Goal: Task Accomplishment & Management: Manage account settings

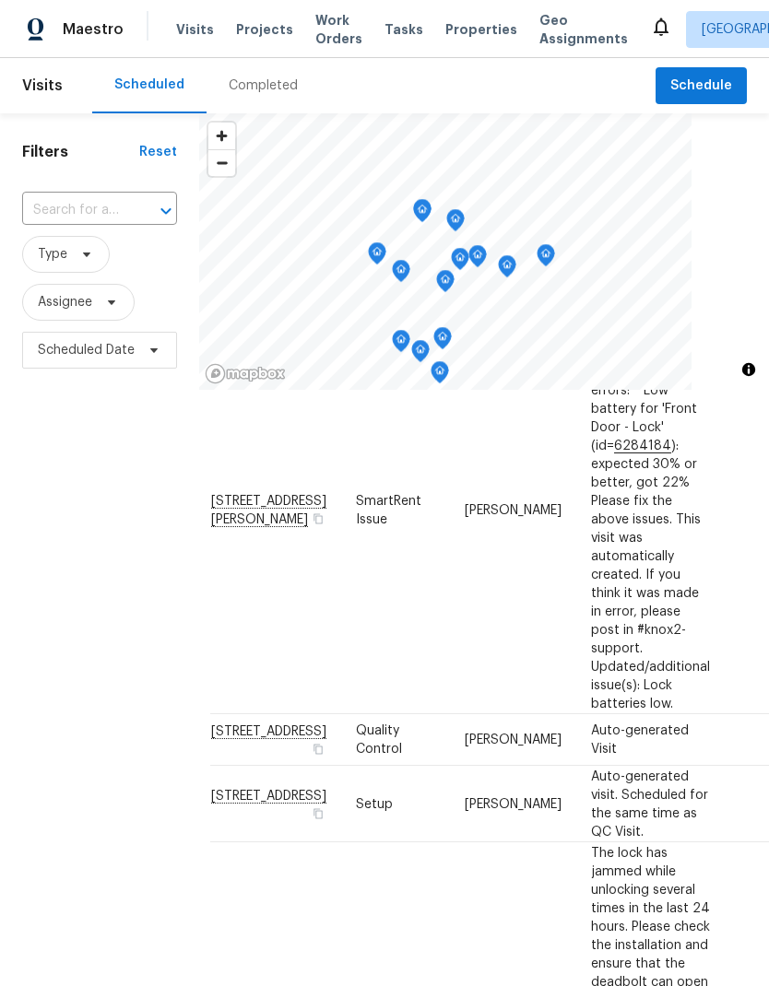
scroll to position [312, 11]
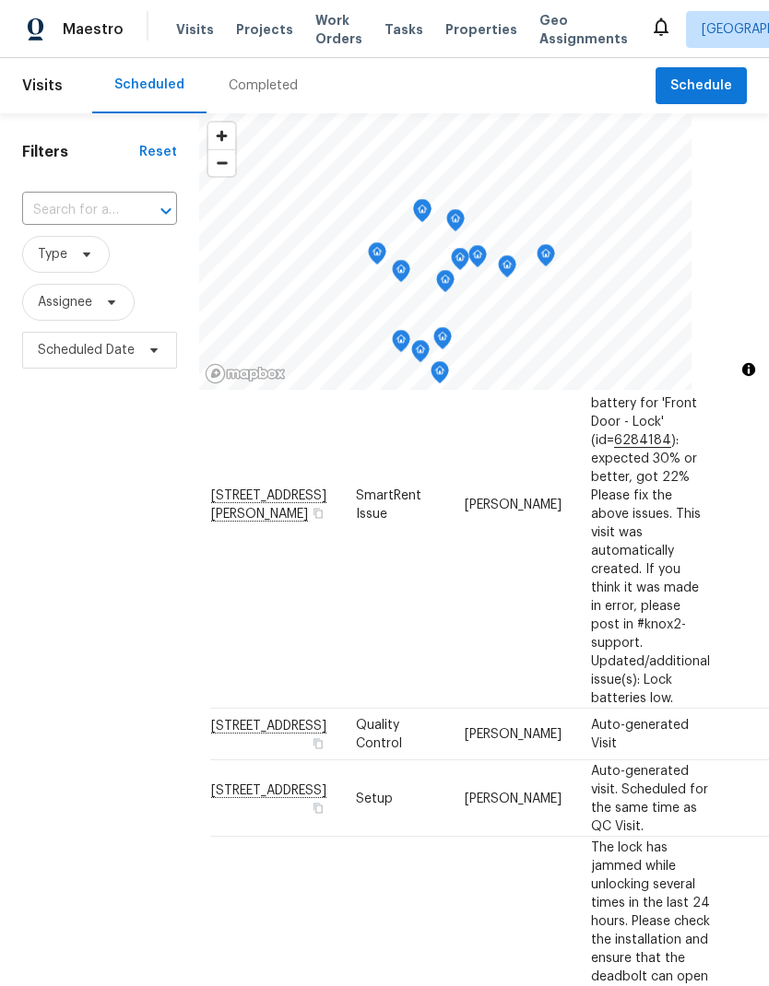
click at [115, 743] on div "Filters Reset ​ Type Assignee Scheduled Date" at bounding box center [99, 646] width 199 height 1066
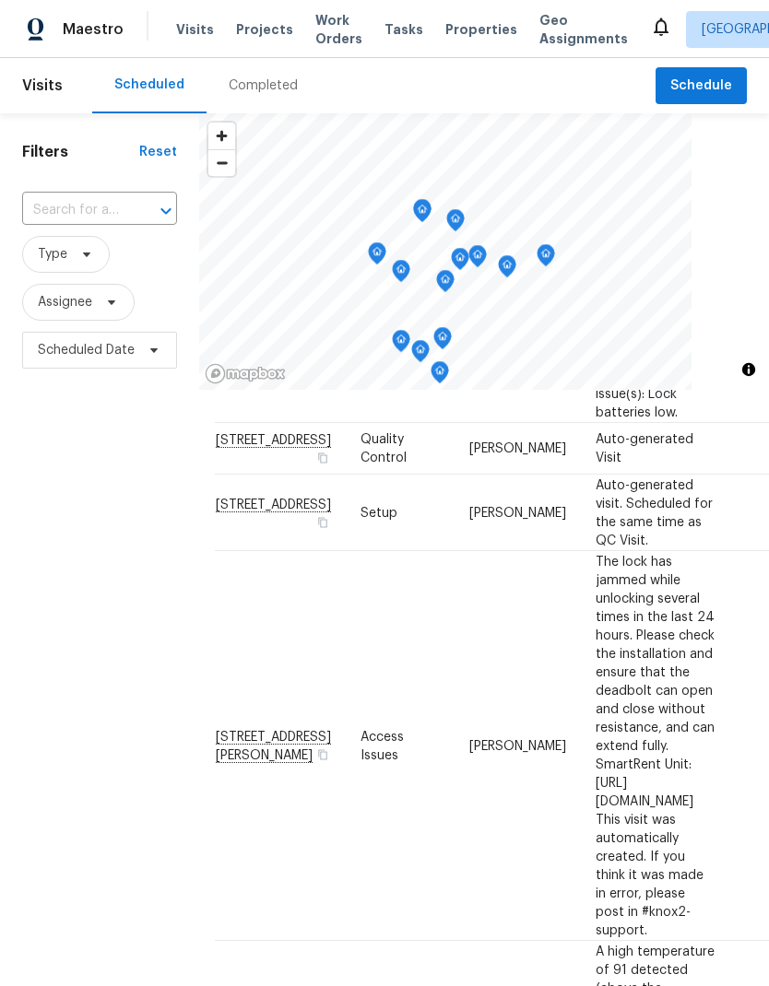
scroll to position [596, 7]
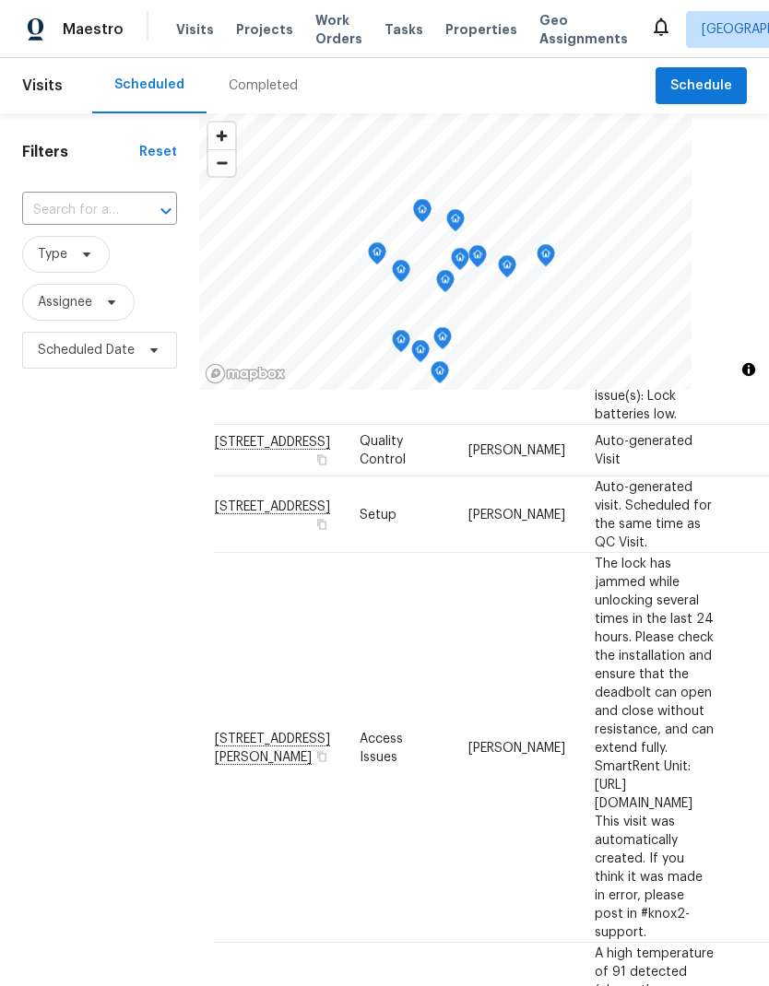
click at [132, 717] on div "Filters Reset ​ Type Assignee Scheduled Date" at bounding box center [99, 646] width 199 height 1066
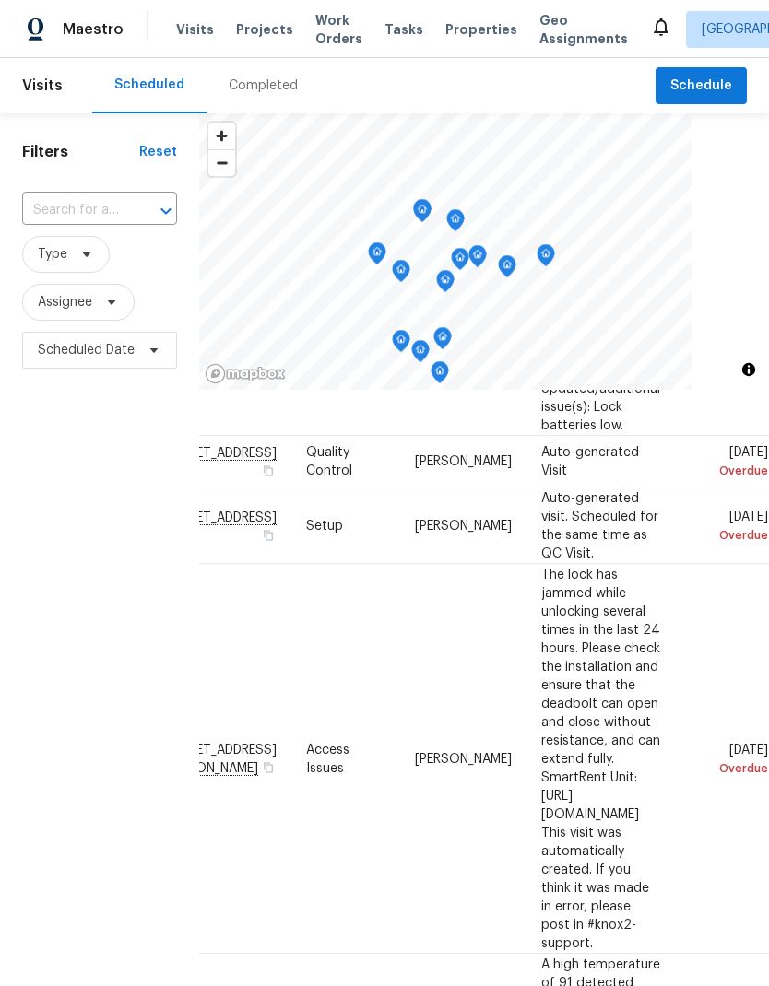
scroll to position [585, 159]
click at [0, 0] on icon at bounding box center [0, 0] width 0 height 0
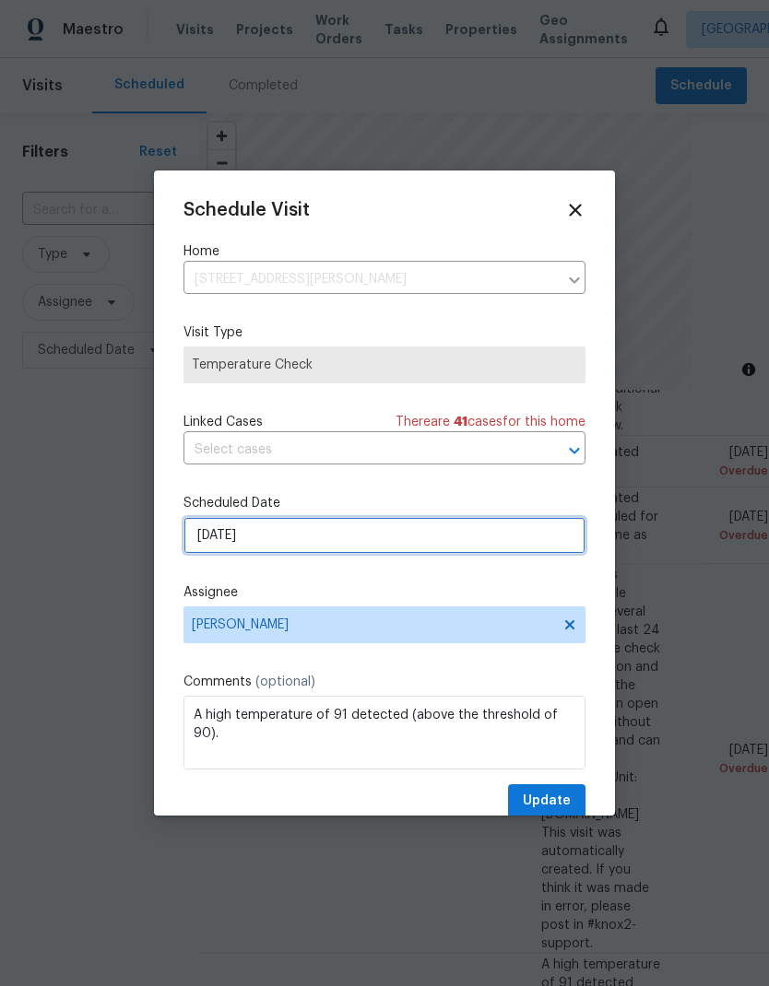
click at [354, 533] on input "9/16/2025" at bounding box center [384, 535] width 402 height 37
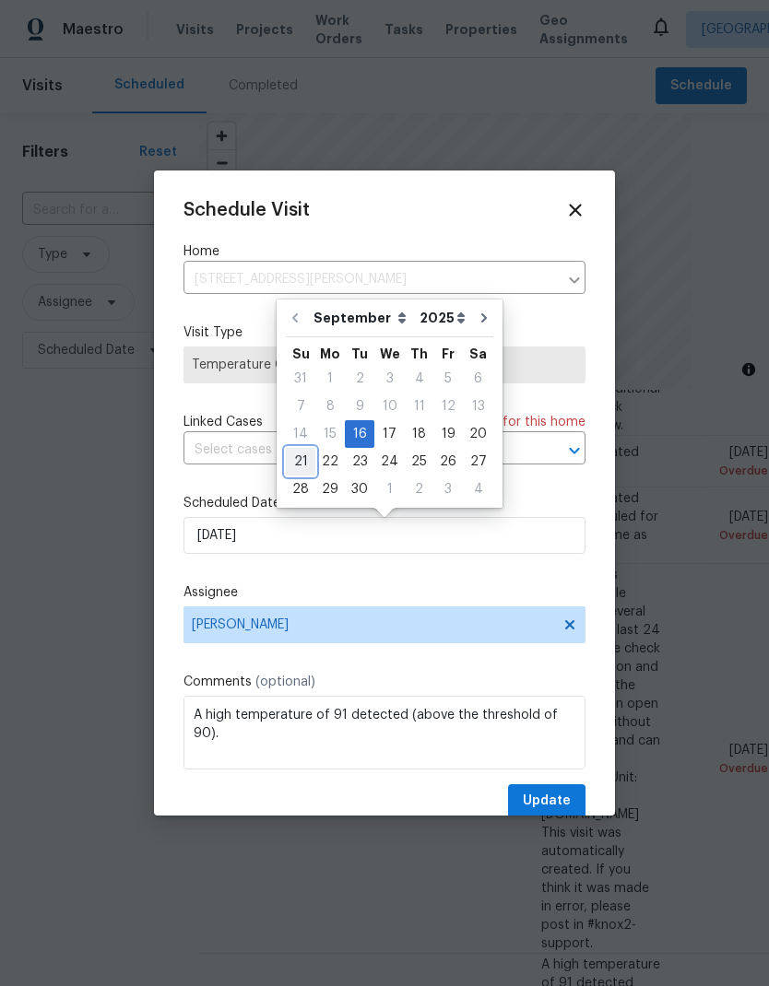
click at [301, 462] on div "21" at bounding box center [301, 462] width 30 height 26
type input "9/21/2025"
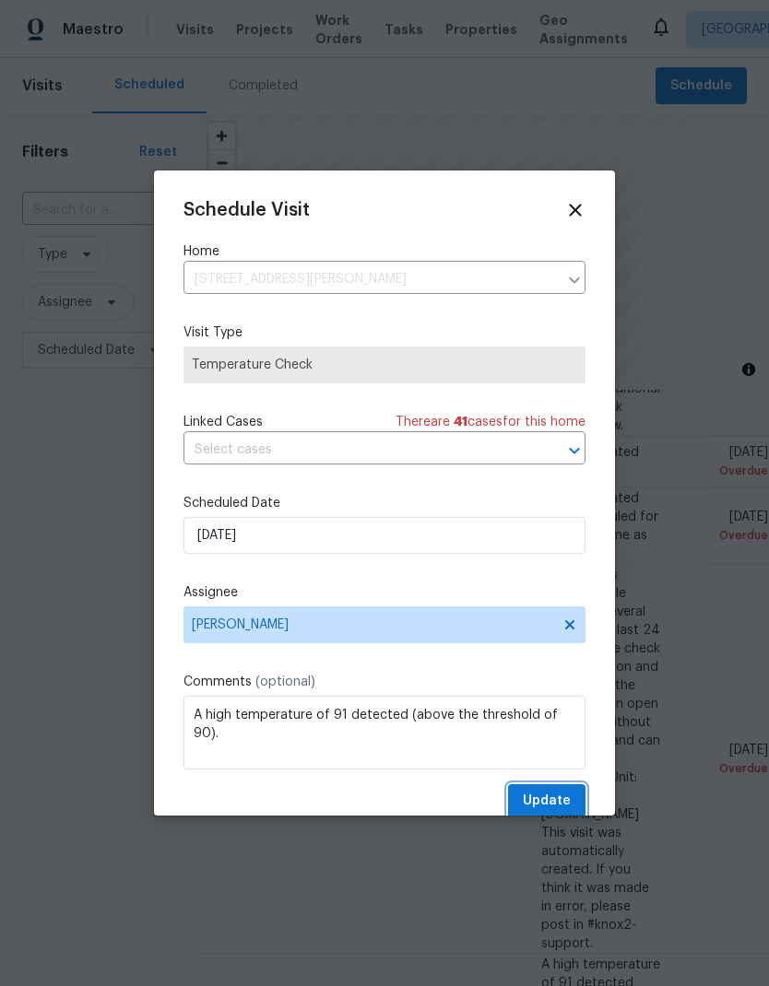
click at [554, 792] on button "Update" at bounding box center [546, 802] width 77 height 34
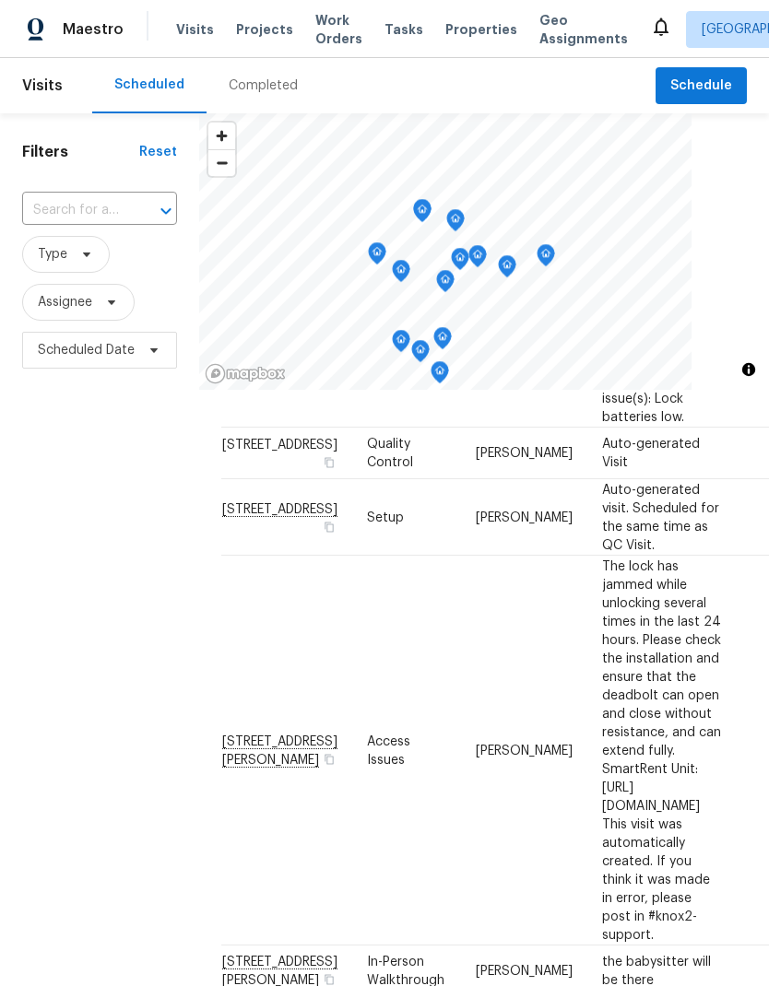
scroll to position [593, 0]
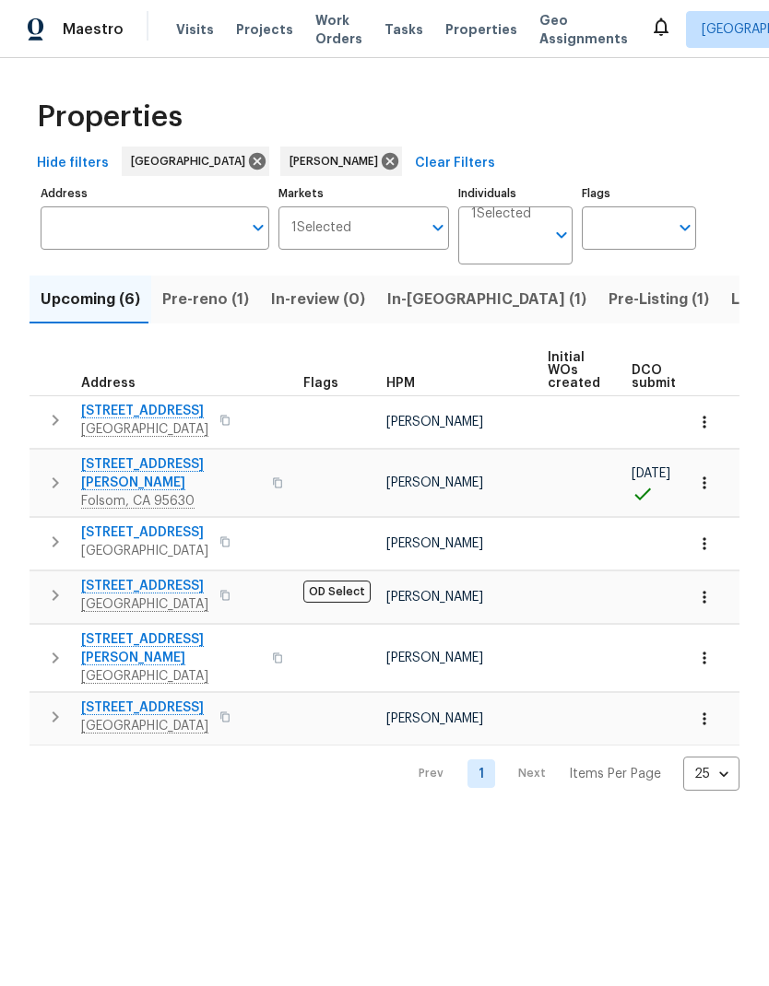
click at [159, 466] on span "[STREET_ADDRESS][PERSON_NAME]" at bounding box center [171, 473] width 180 height 37
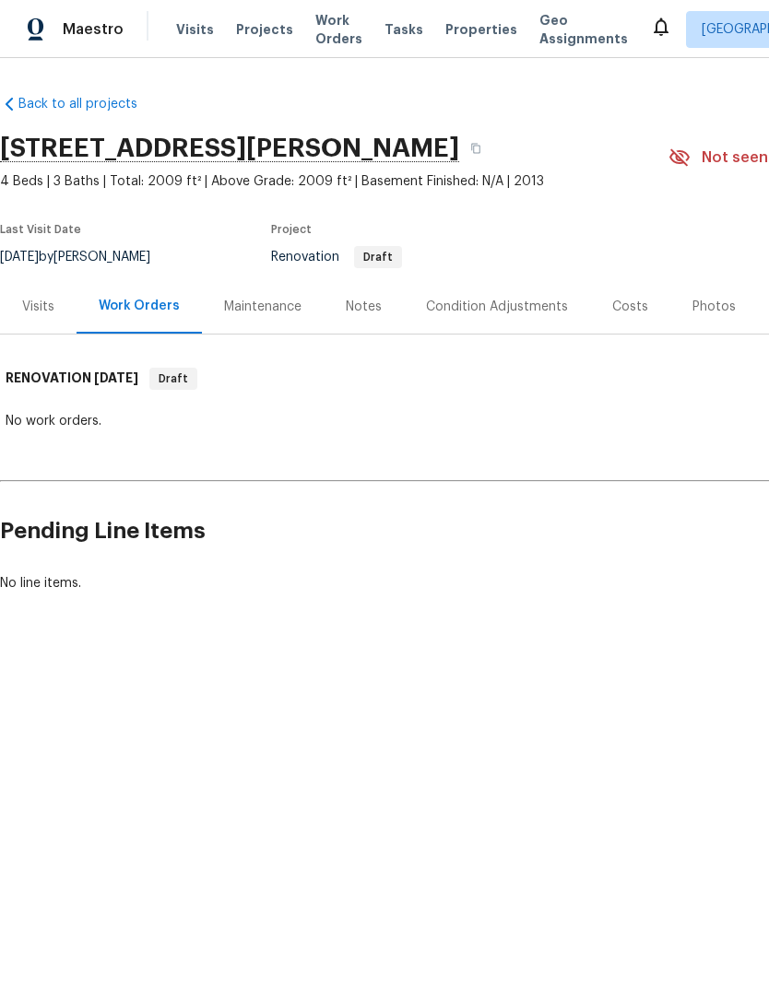
click at [628, 317] on div "Costs" at bounding box center [630, 306] width 80 height 54
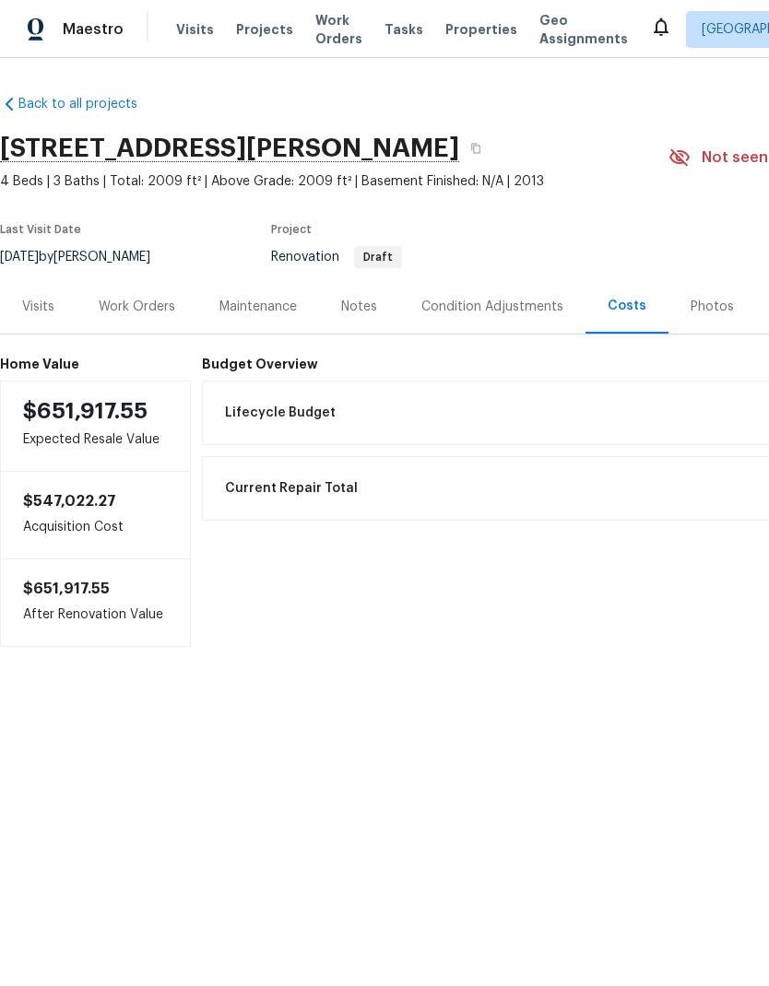
click at [523, 309] on div "Condition Adjustments" at bounding box center [492, 307] width 142 height 18
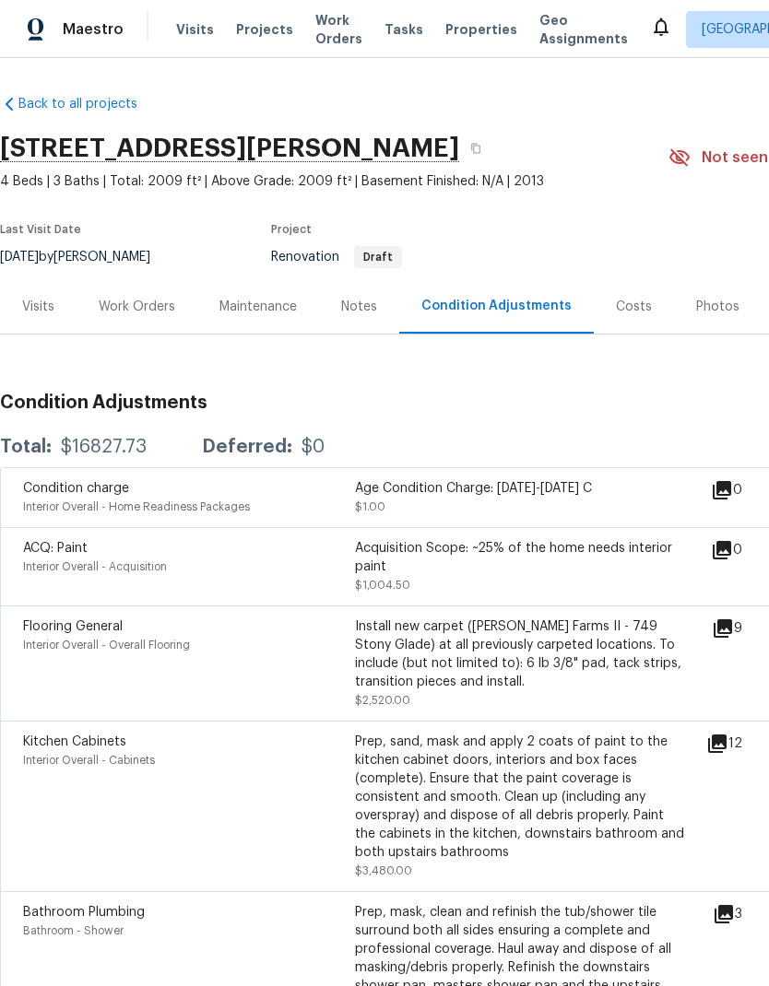
click at [630, 298] on div "Costs" at bounding box center [634, 307] width 36 height 18
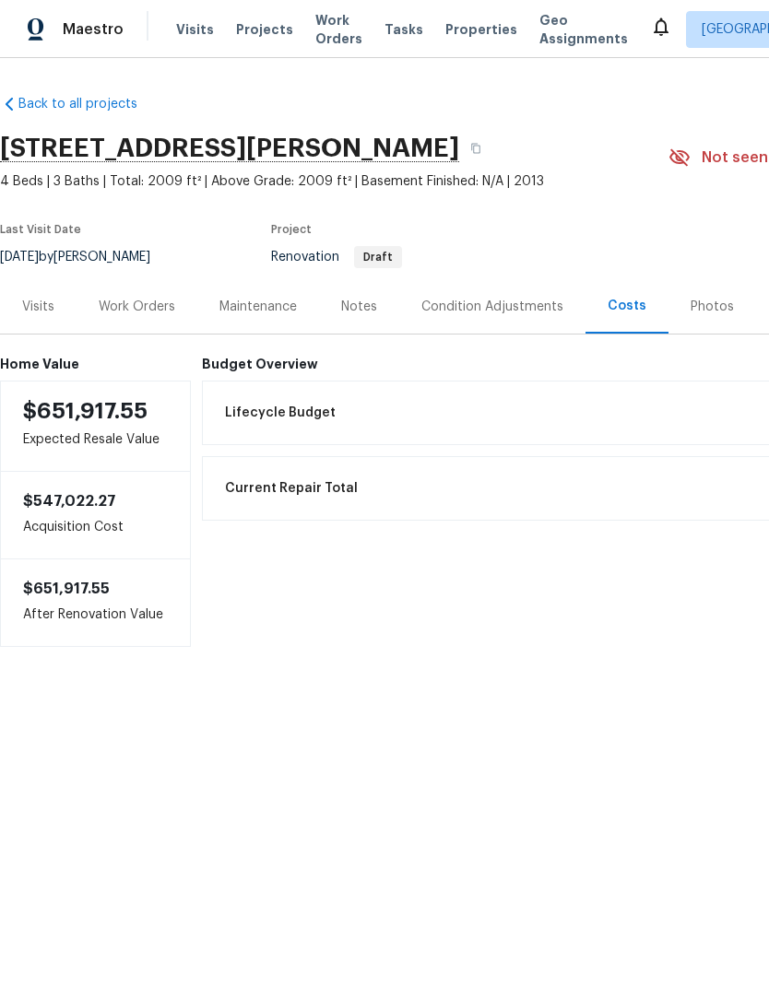
click at [123, 302] on div "Work Orders" at bounding box center [137, 307] width 77 height 18
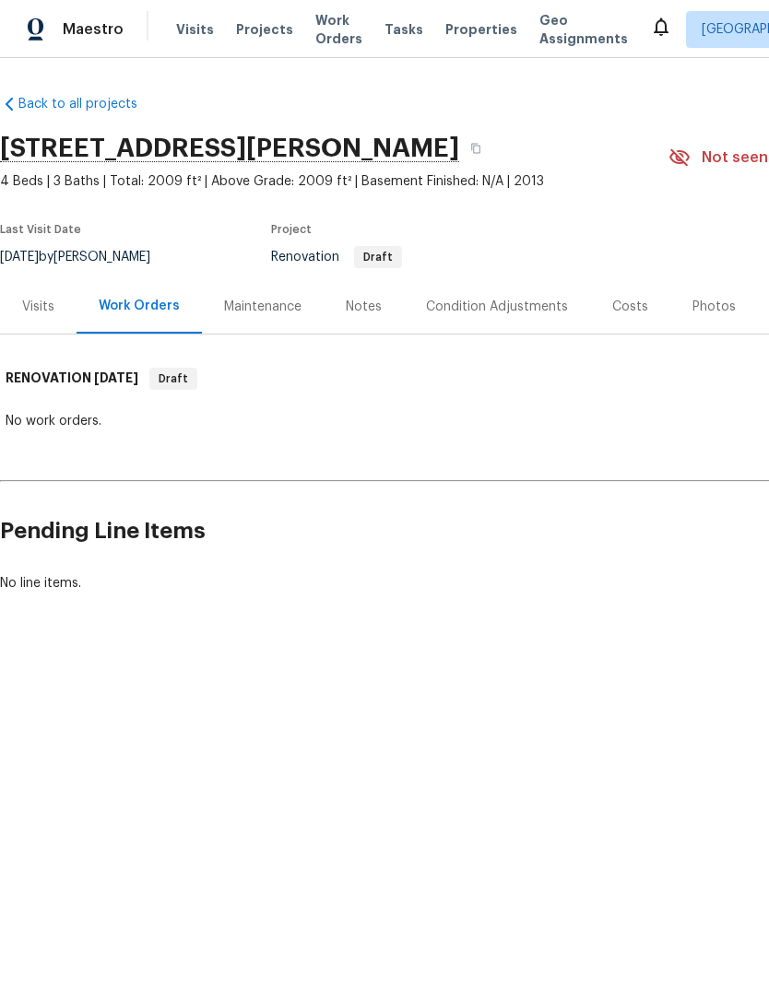
click at [41, 300] on div "Visits" at bounding box center [38, 307] width 32 height 18
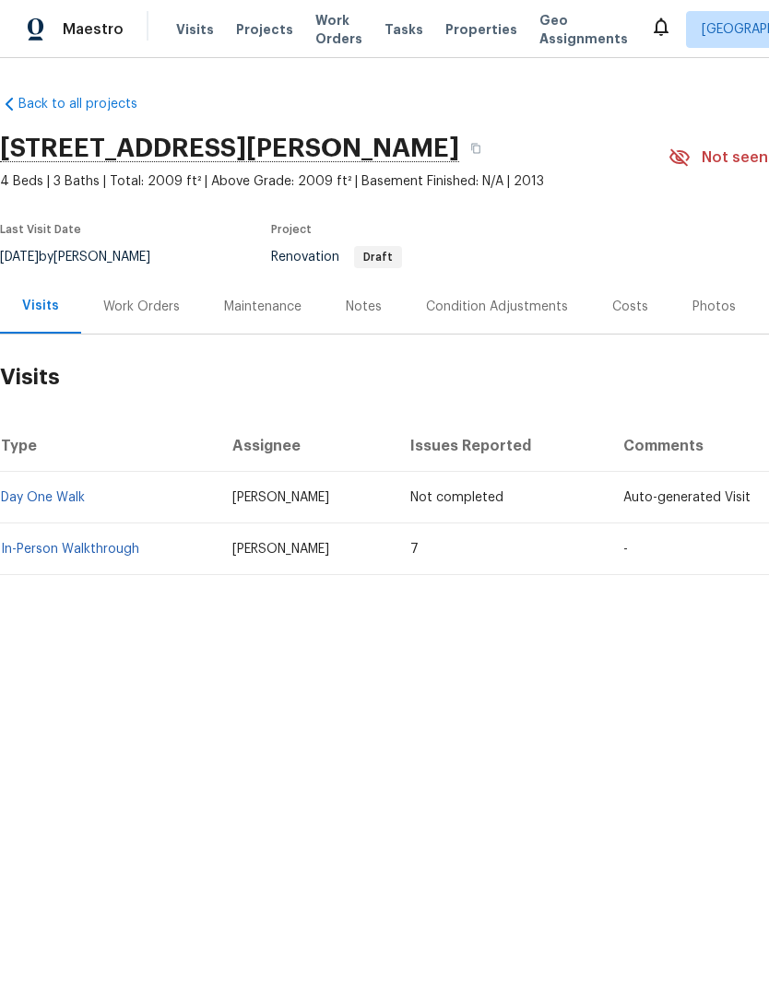
click at [134, 303] on div "Work Orders" at bounding box center [141, 307] width 77 height 18
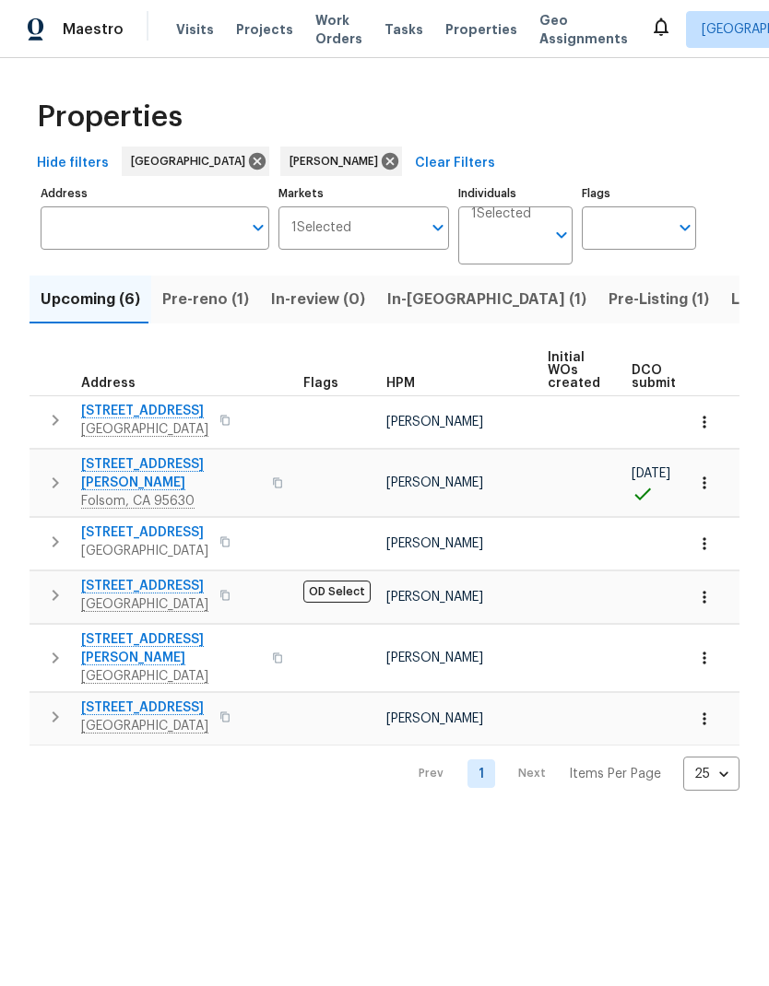
click at [142, 577] on span "[STREET_ADDRESS]" at bounding box center [144, 586] width 127 height 18
click at [208, 302] on span "Pre-reno (1)" at bounding box center [205, 300] width 87 height 26
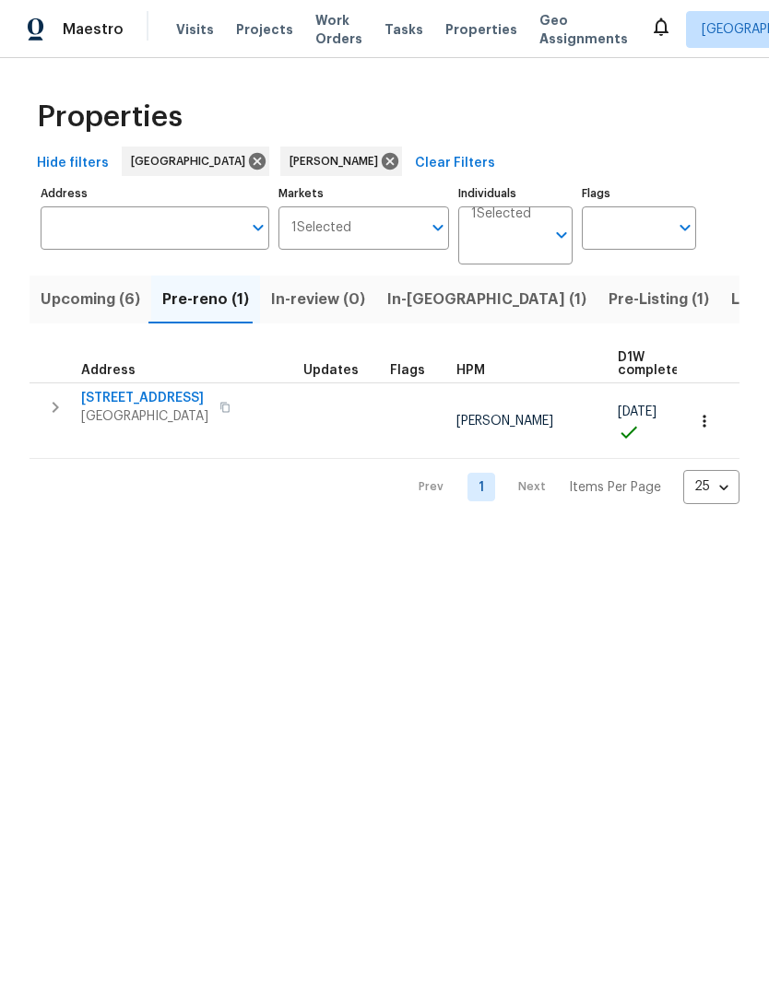
click at [418, 292] on span "In-[GEOGRAPHIC_DATA] (1)" at bounding box center [486, 300] width 199 height 26
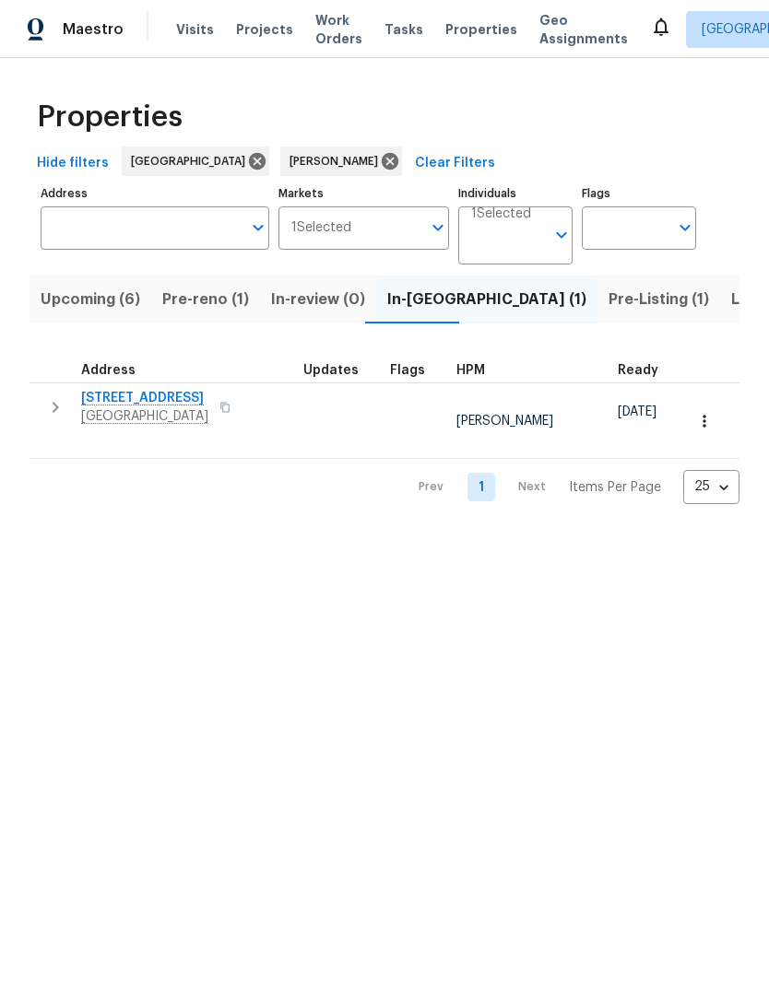
click at [205, 315] on button "Pre-reno (1)" at bounding box center [205, 300] width 109 height 48
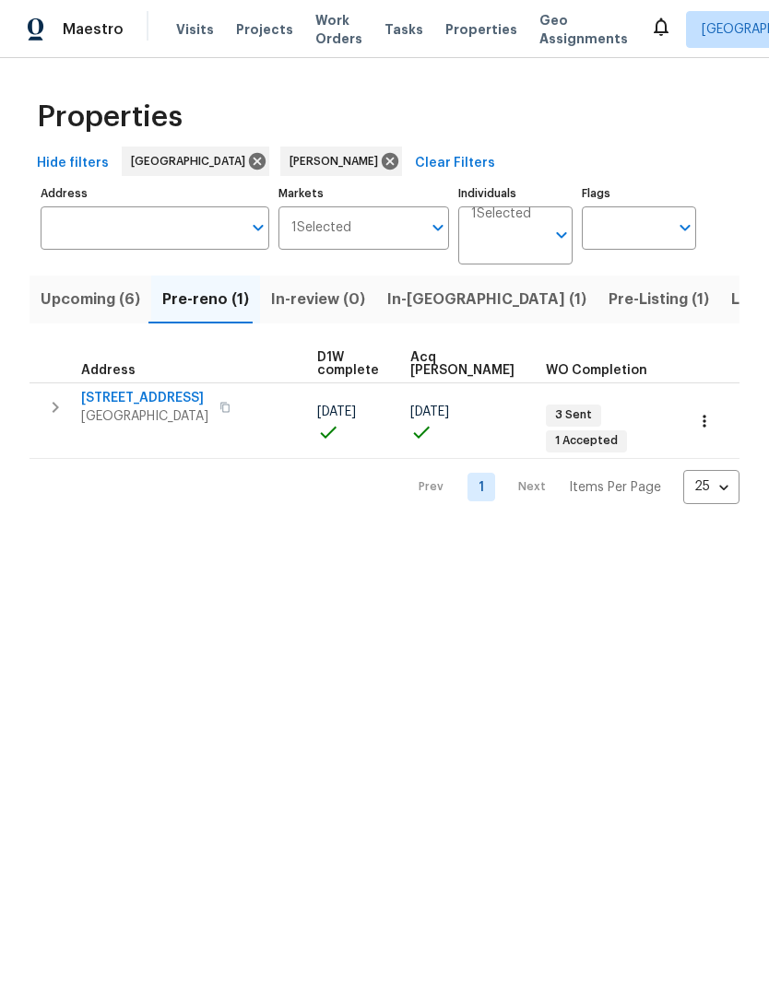
scroll to position [15, 300]
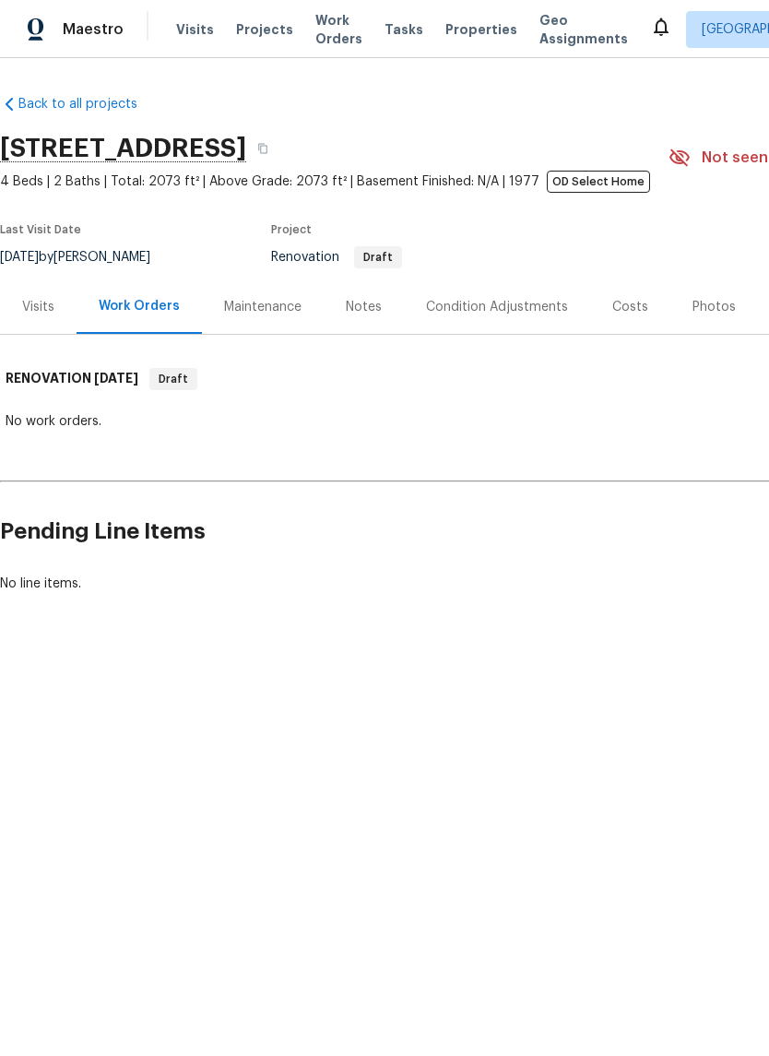
click at [361, 315] on div "Notes" at bounding box center [364, 307] width 36 height 18
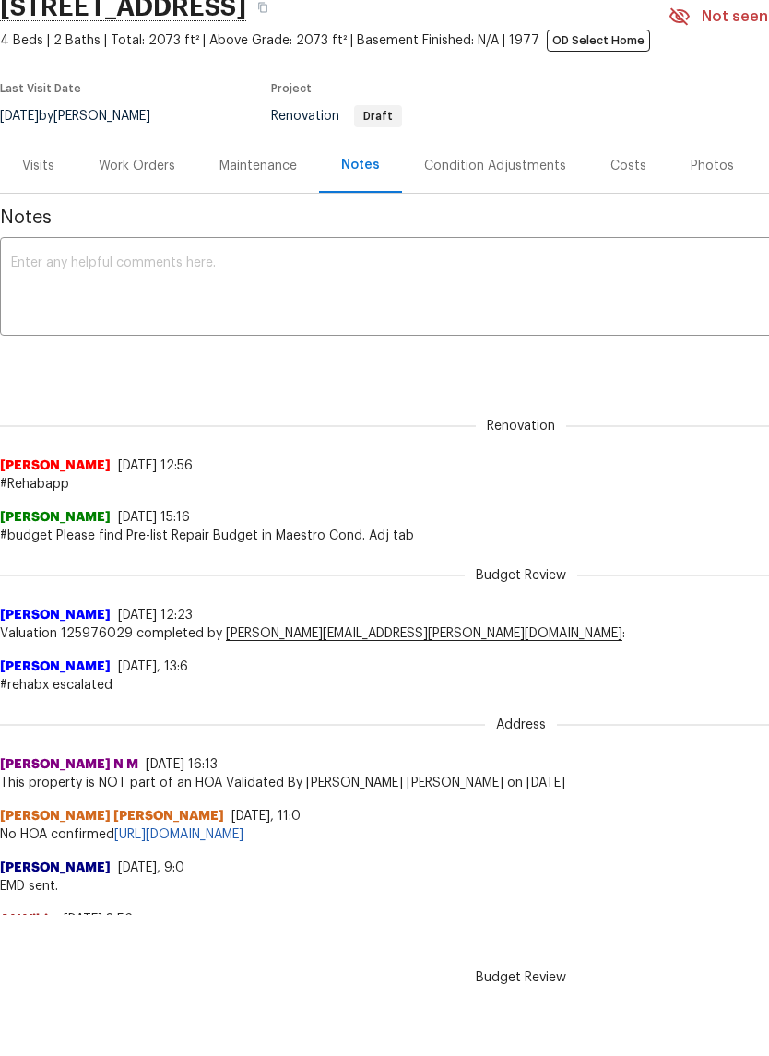
click at [461, 226] on div "Condition Adjustments" at bounding box center [495, 235] width 142 height 18
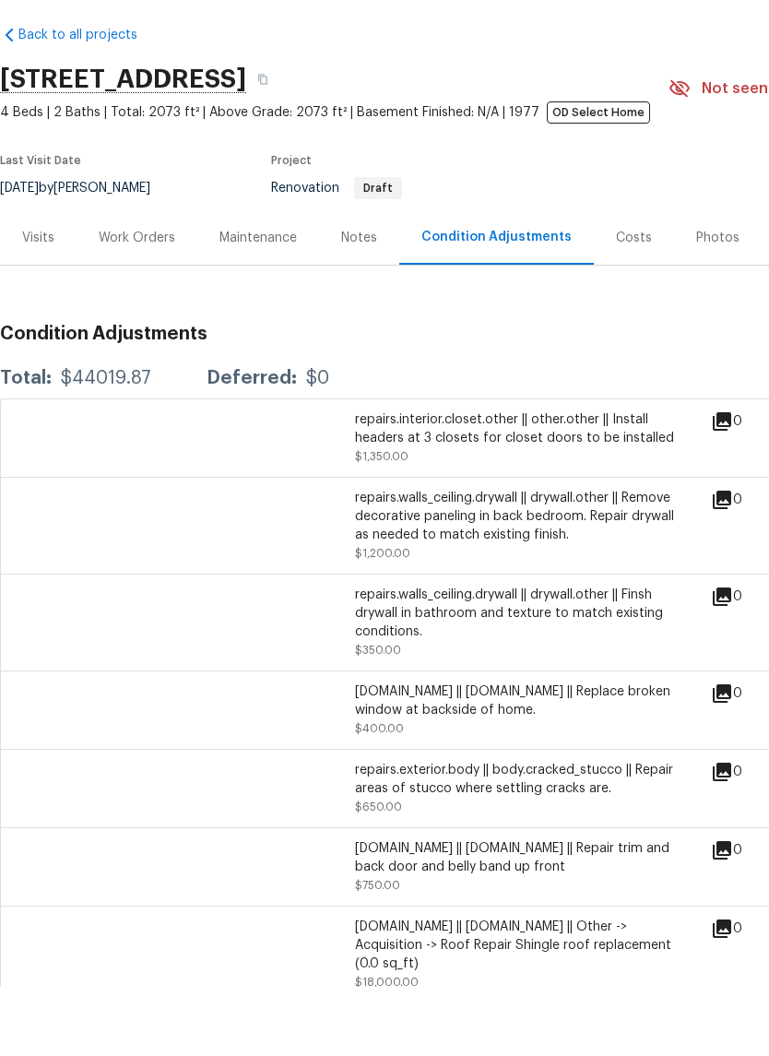
click at [48, 298] on div "Visits" at bounding box center [38, 307] width 32 height 18
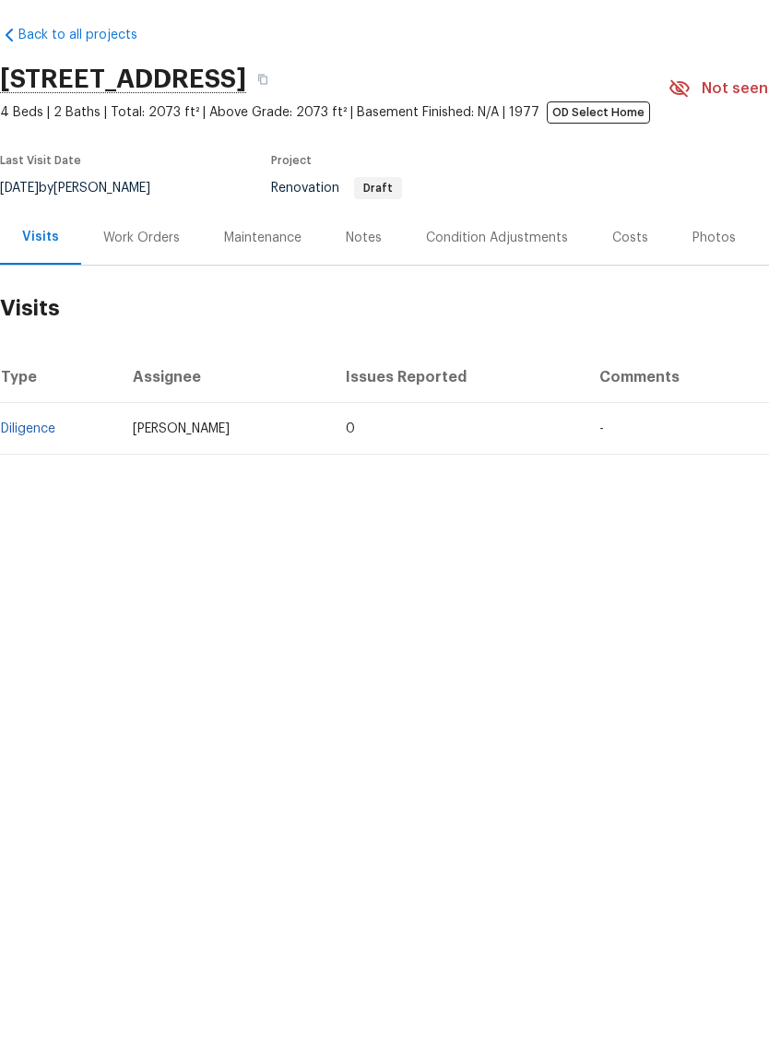
click at [71, 472] on td "Diligence" at bounding box center [59, 498] width 118 height 52
click at [47, 491] on link "Diligence" at bounding box center [28, 497] width 54 height 13
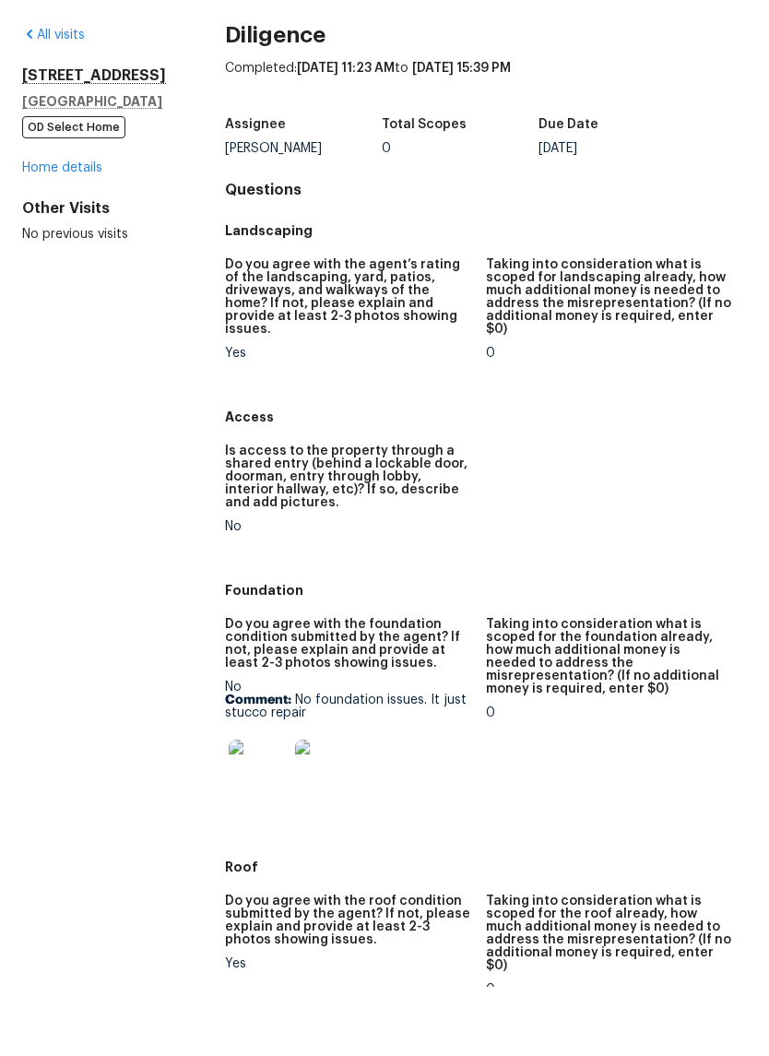
click at [277, 809] on img at bounding box center [258, 838] width 59 height 59
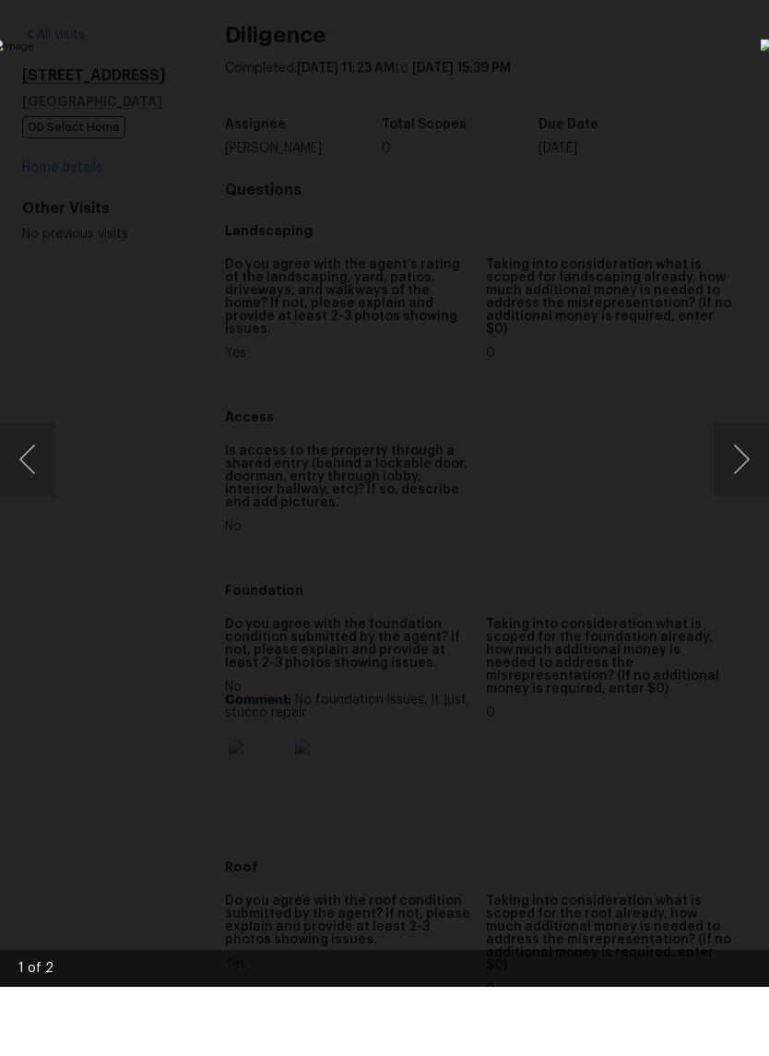
click at [729, 491] on button "Next image" at bounding box center [741, 528] width 55 height 74
click at [738, 491] on button "Next image" at bounding box center [741, 528] width 55 height 74
click at [732, 491] on button "Next image" at bounding box center [741, 528] width 55 height 74
click at [603, 386] on img "Lightbox" at bounding box center [297, 527] width 611 height 839
click at [603, 316] on img "Lightbox" at bounding box center [297, 527] width 611 height 839
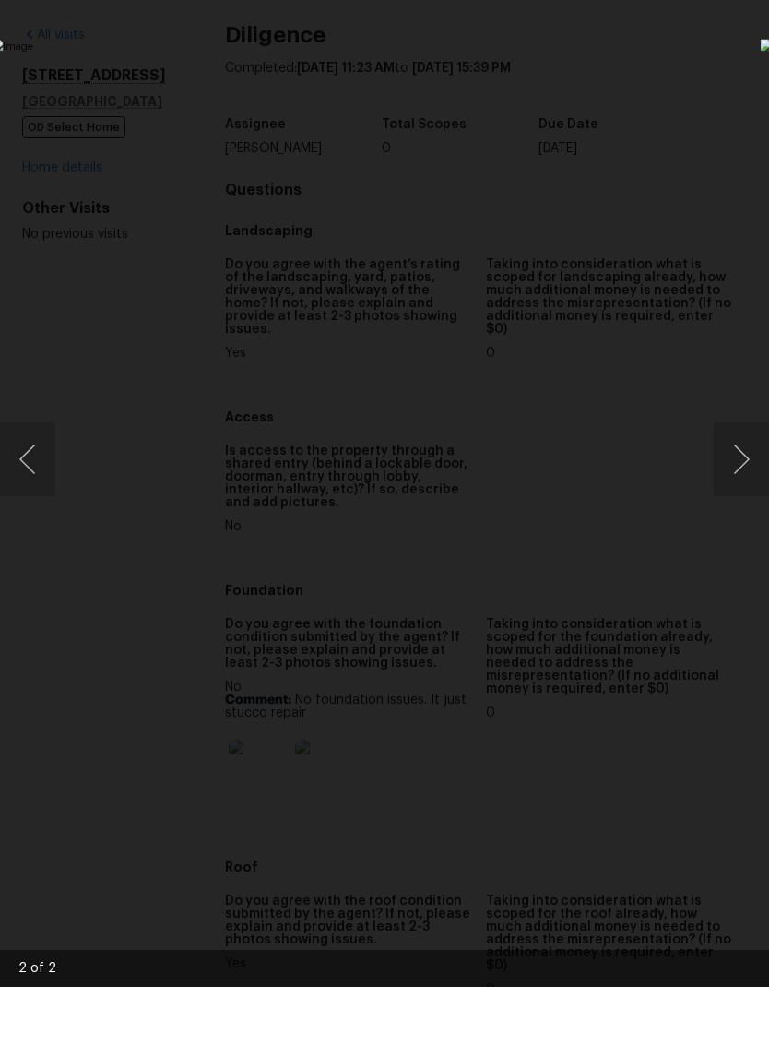
click at [726, 92] on div "Lightbox" at bounding box center [384, 528] width 769 height 1056
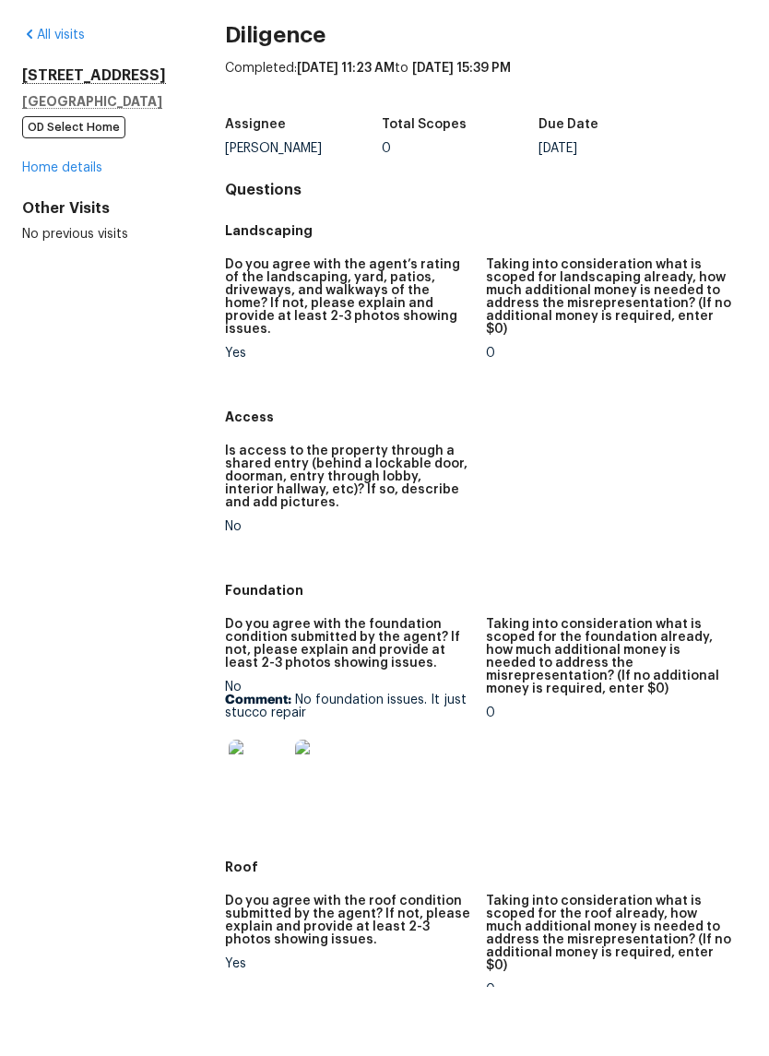
click at [56, 230] on link "Home details" at bounding box center [62, 236] width 80 height 13
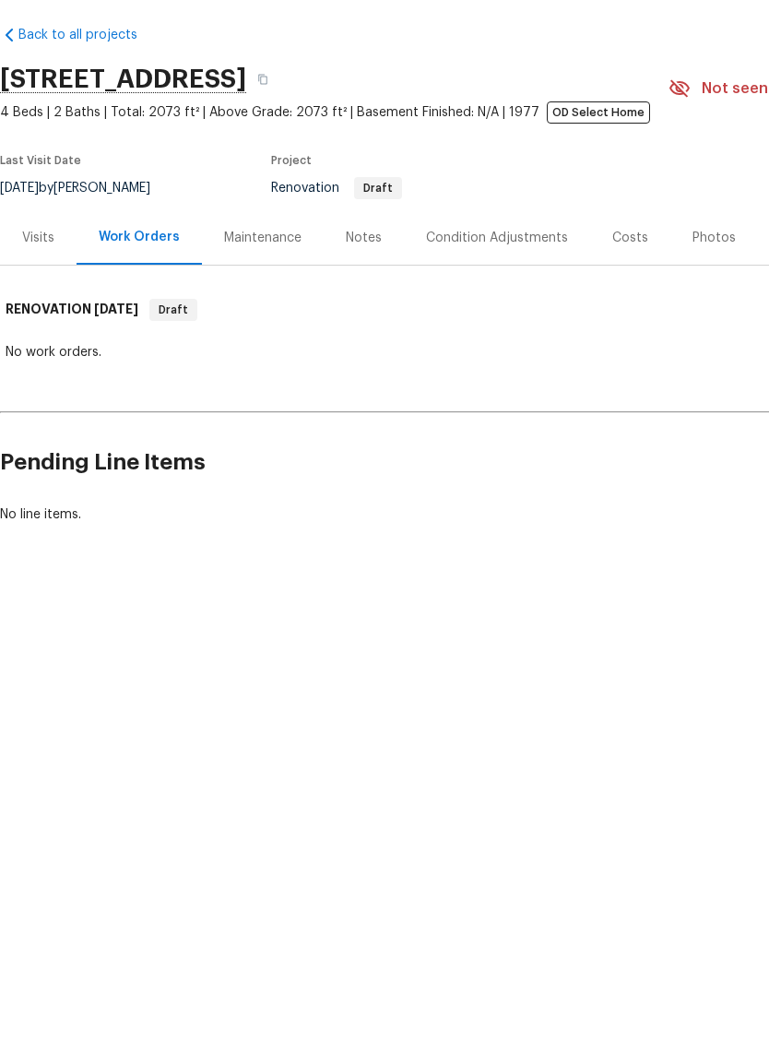
click at [516, 298] on div "Condition Adjustments" at bounding box center [497, 307] width 142 height 18
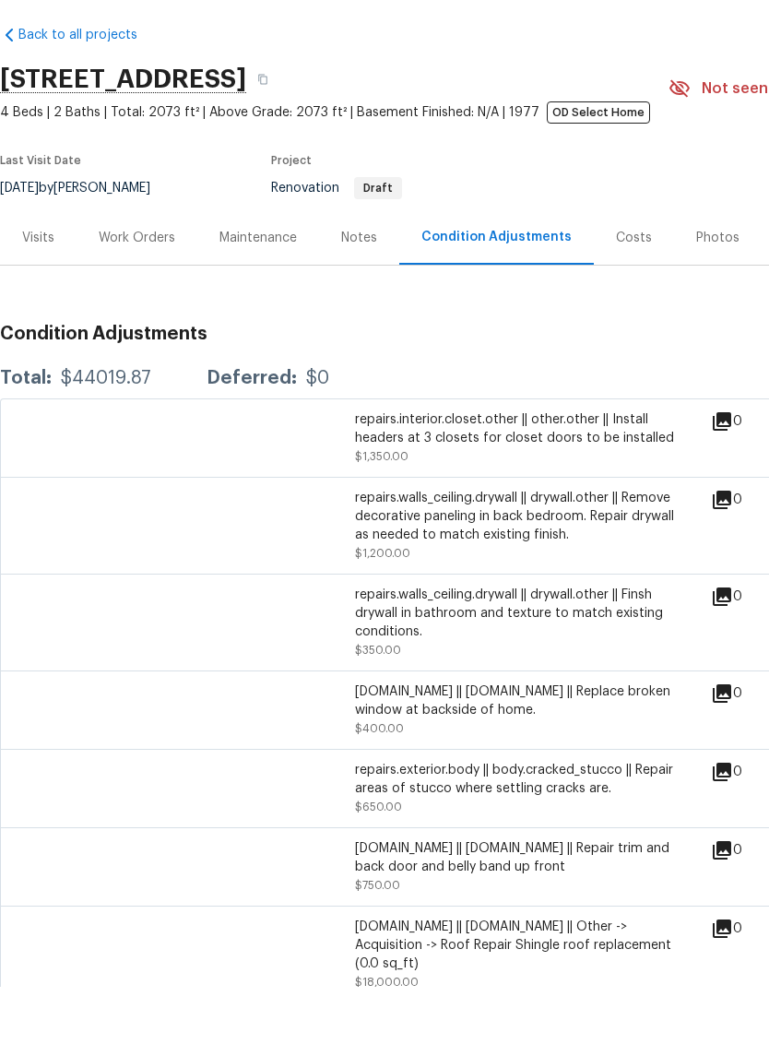
click at [623, 298] on div "Costs" at bounding box center [634, 307] width 36 height 18
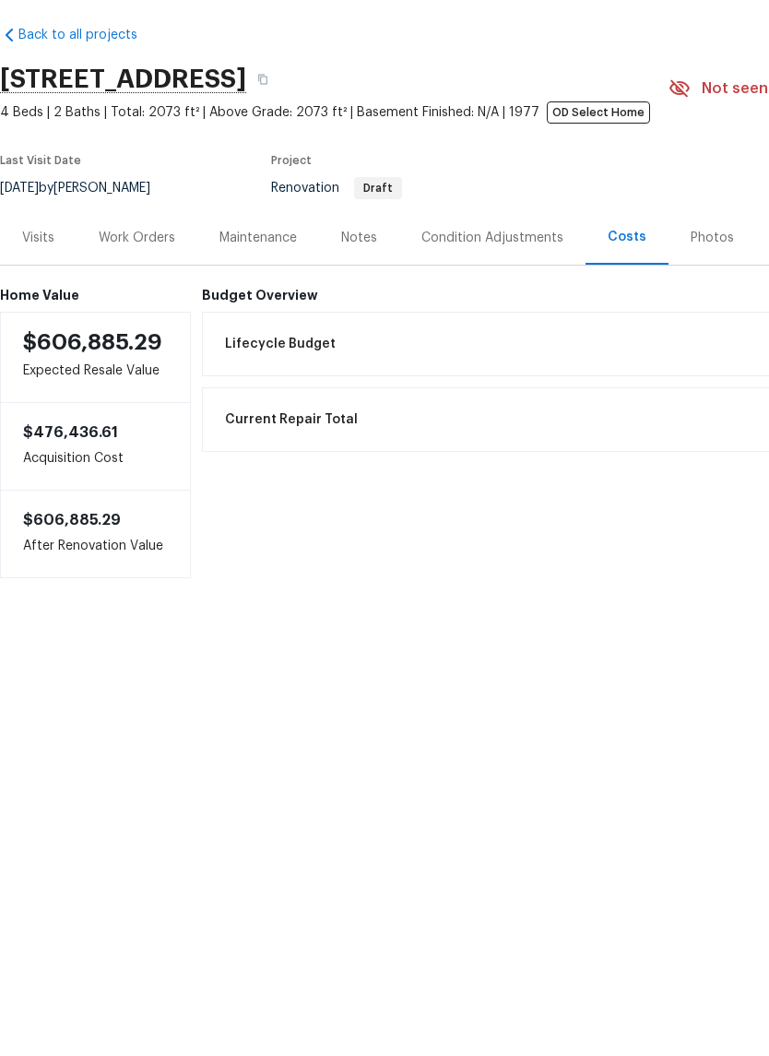
click at [33, 298] on div "Visits" at bounding box center [38, 307] width 32 height 18
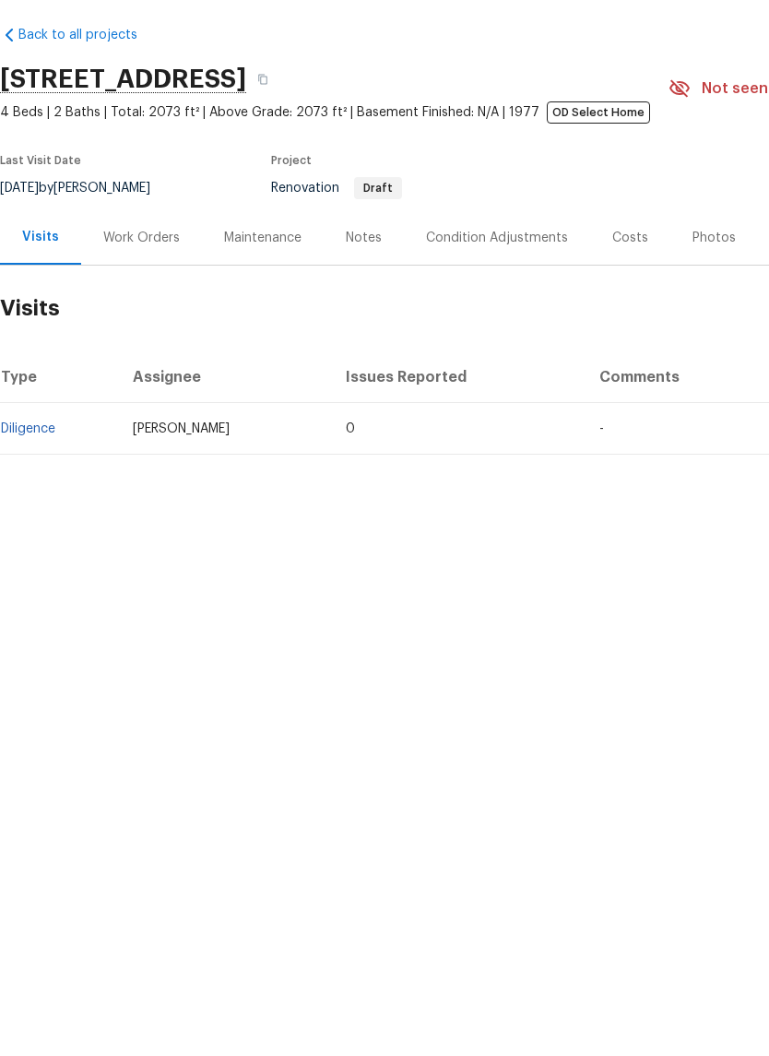
click at [152, 298] on div "Work Orders" at bounding box center [141, 307] width 77 height 18
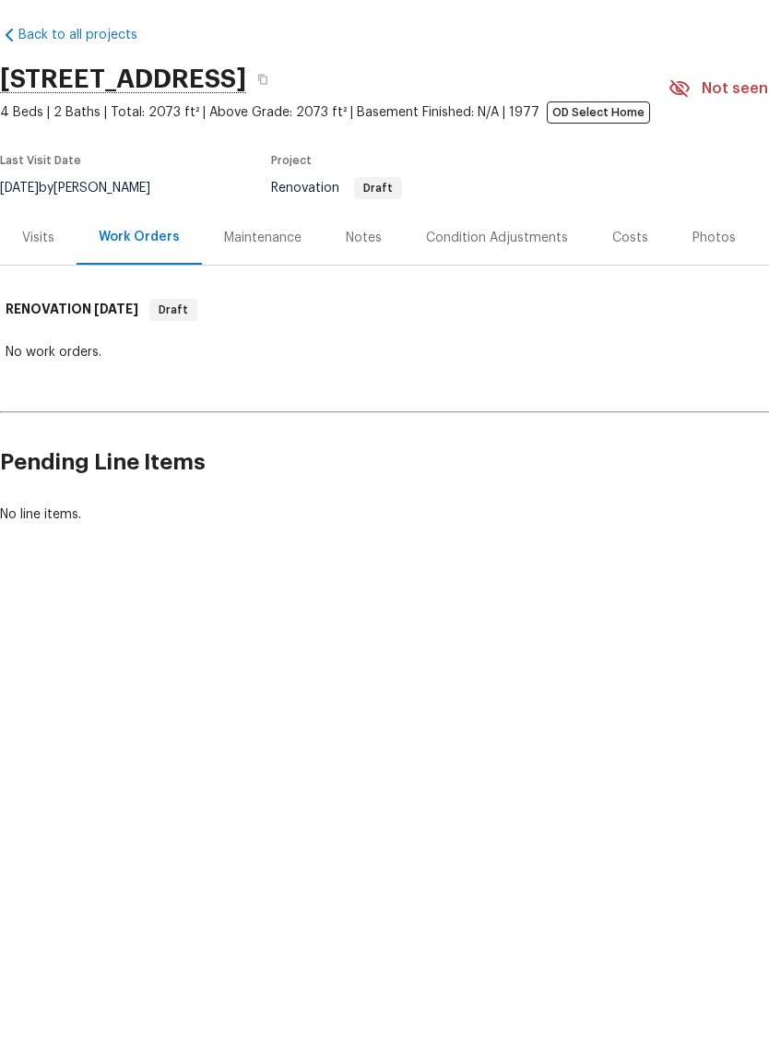
click at [41, 298] on div "Visits" at bounding box center [38, 307] width 32 height 18
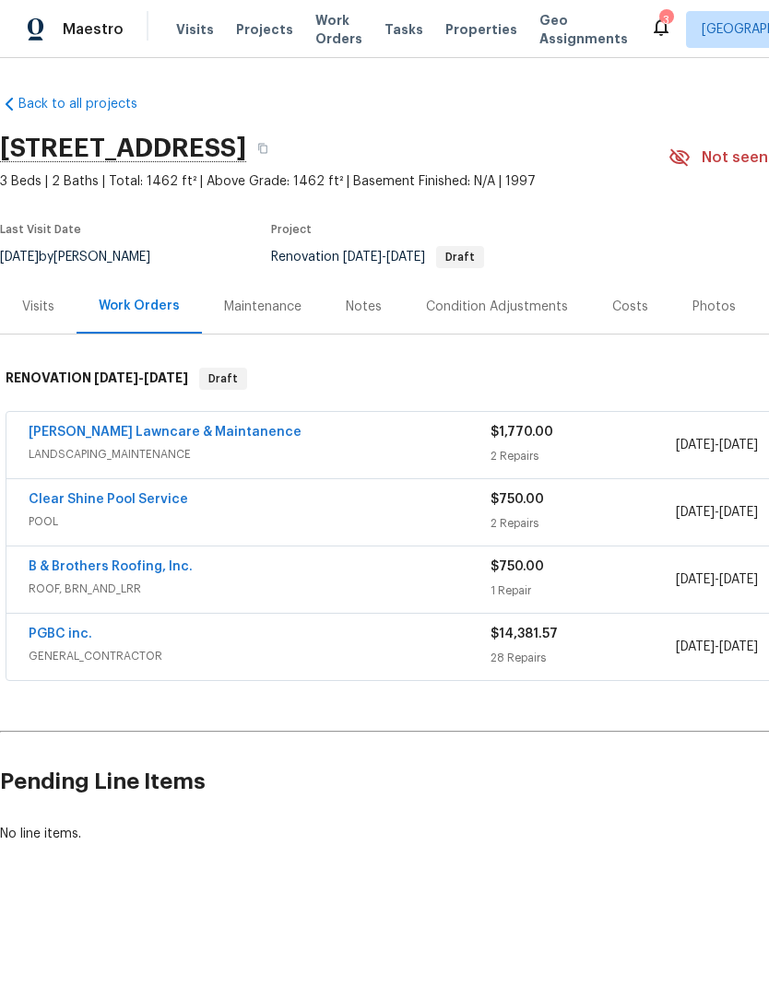
click at [69, 629] on link "PGBC inc." at bounding box center [61, 634] width 64 height 13
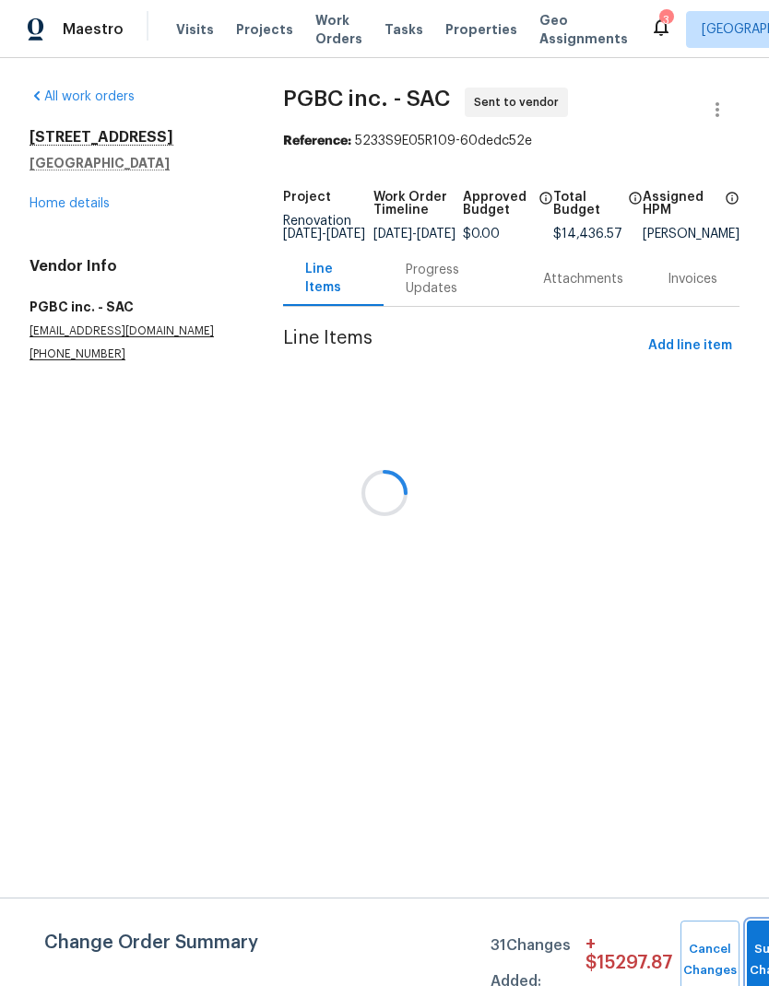
click at [754, 952] on button "Submit Changes" at bounding box center [776, 960] width 59 height 79
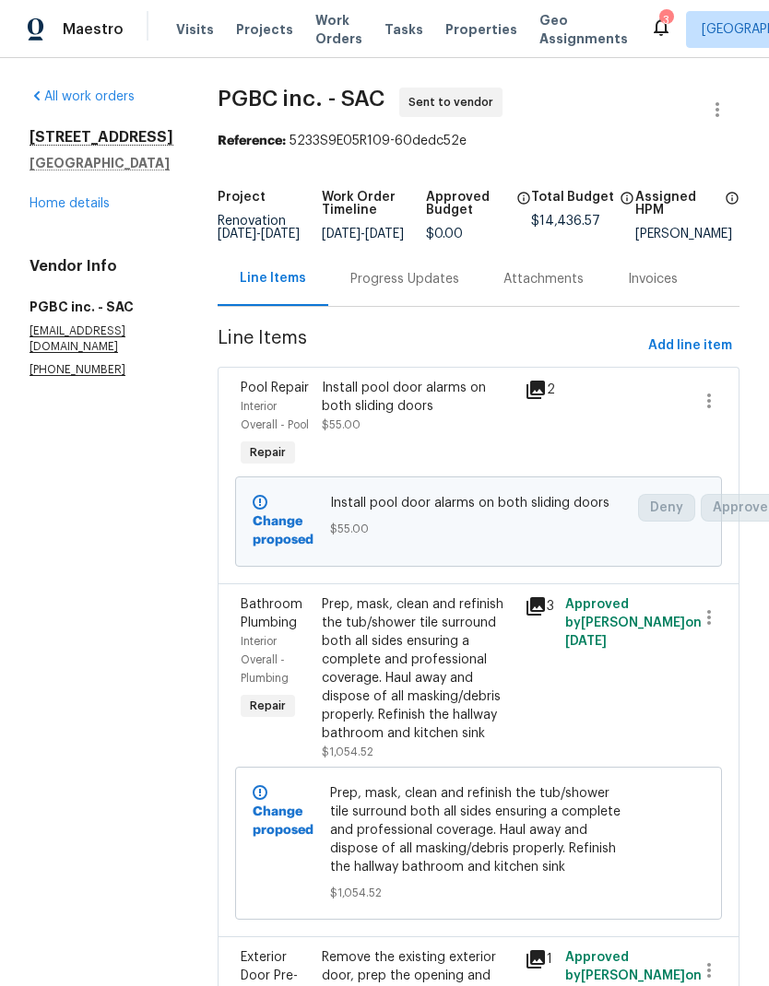
click at [48, 210] on link "Home details" at bounding box center [70, 203] width 80 height 13
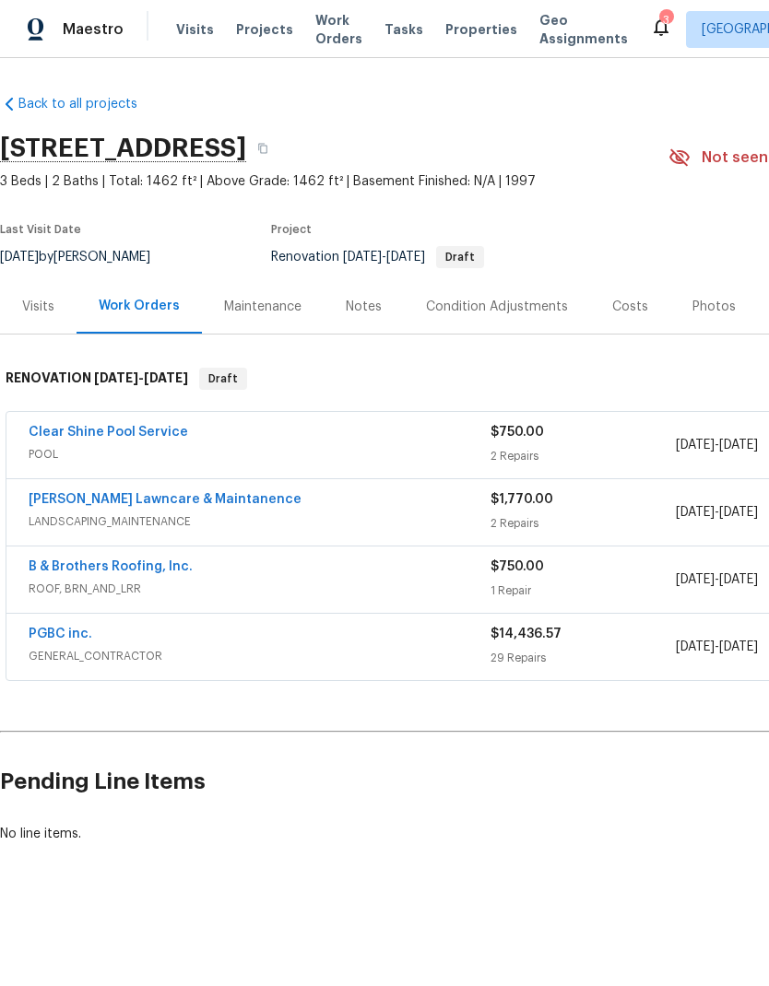
click at [66, 561] on link "B & Brothers Roofing, Inc." at bounding box center [111, 567] width 164 height 13
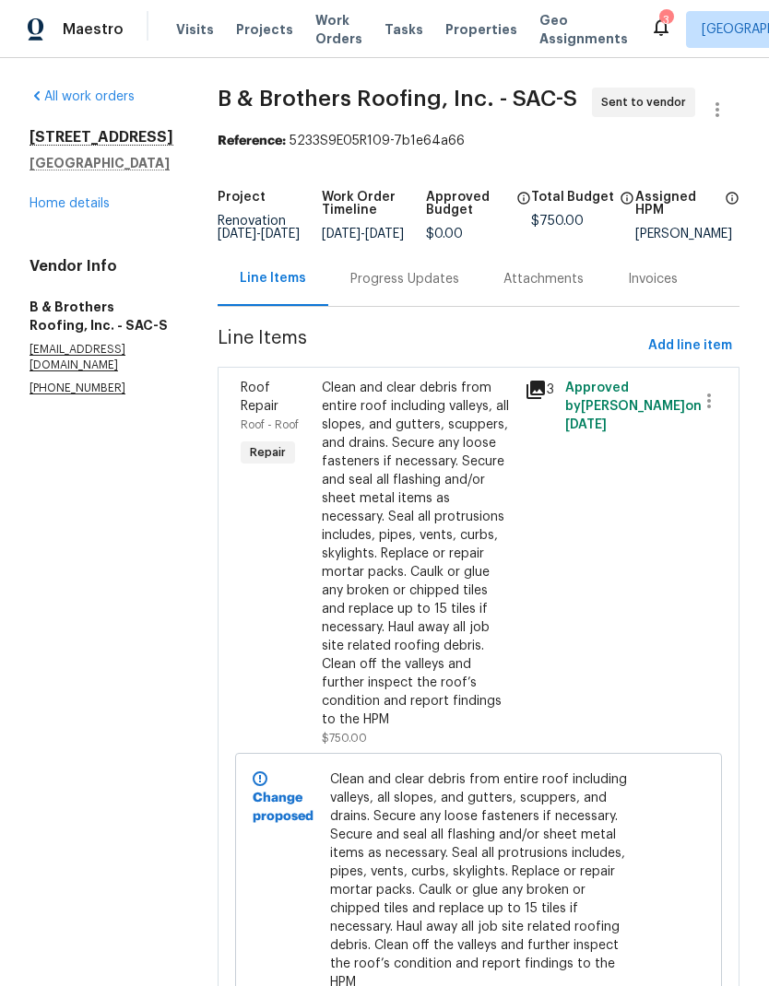
click at [58, 202] on link "Home details" at bounding box center [70, 203] width 80 height 13
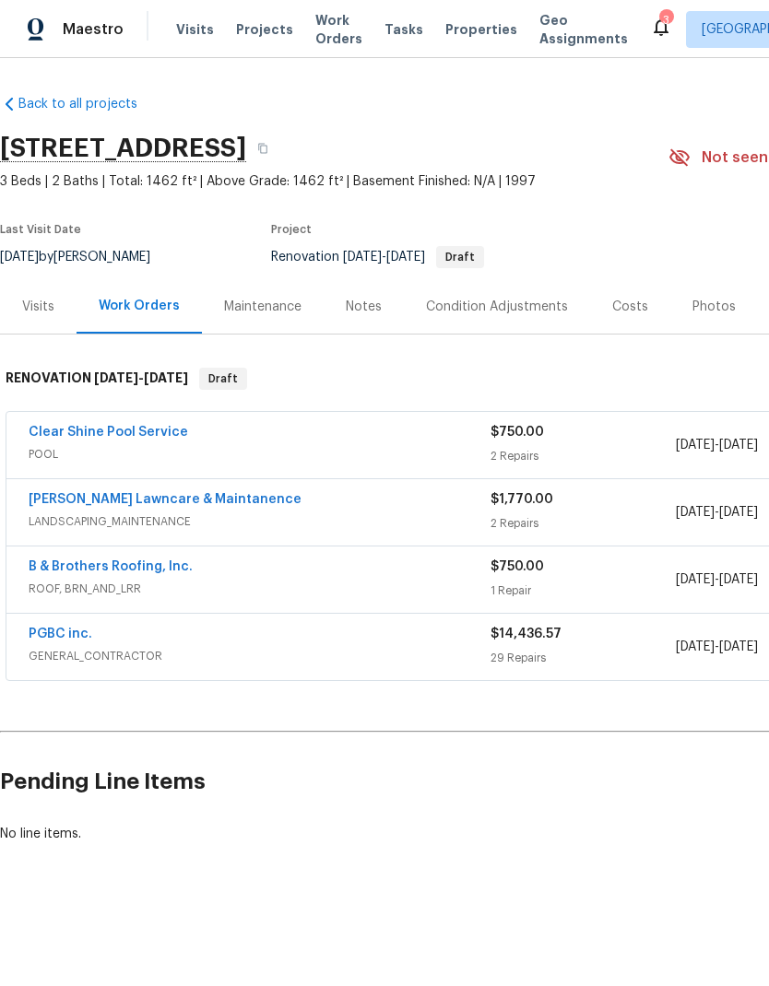
click at [56, 630] on link "PGBC inc." at bounding box center [61, 634] width 64 height 13
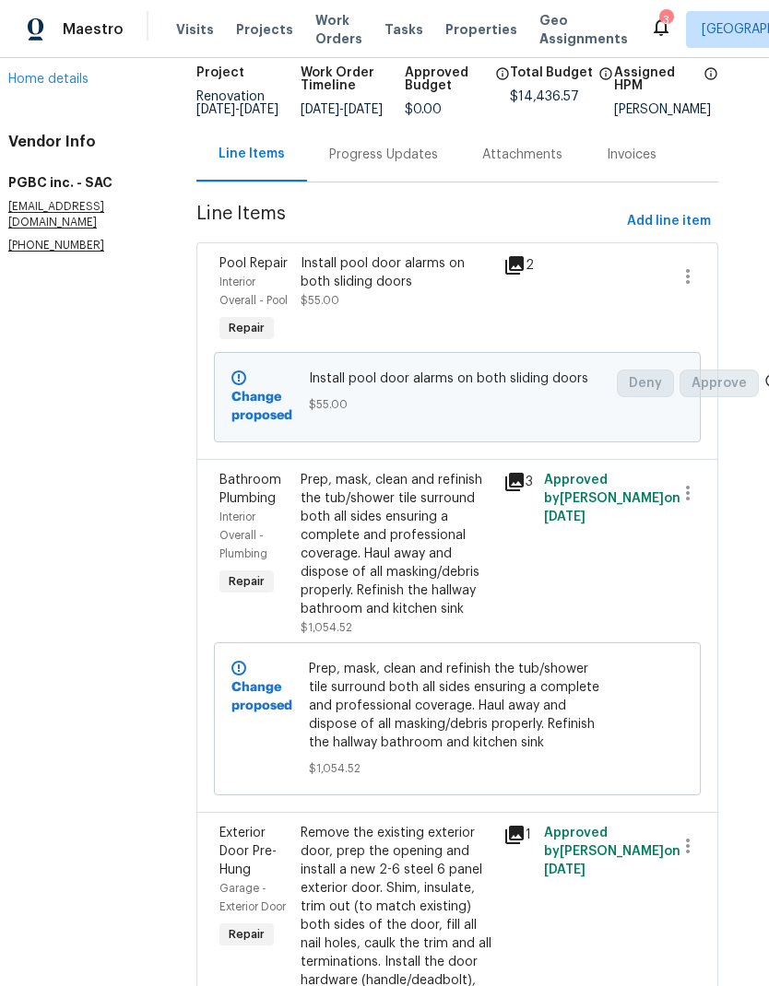
scroll to position [124, 21]
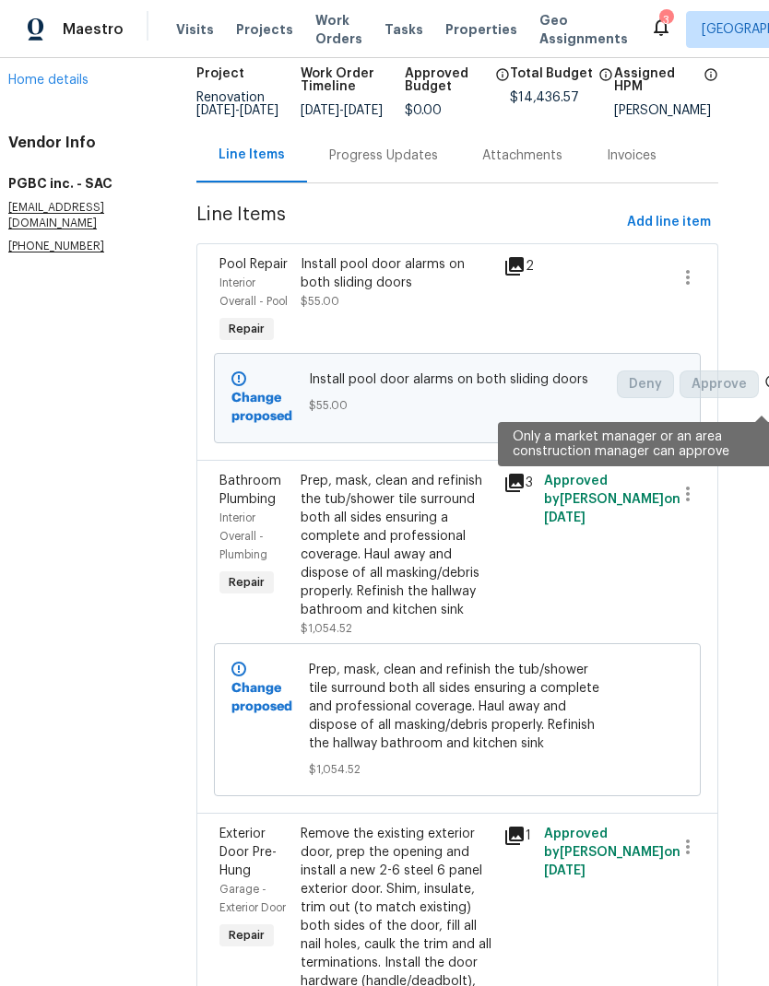
click at [747, 386] on span "Approve" at bounding box center [718, 385] width 79 height 28
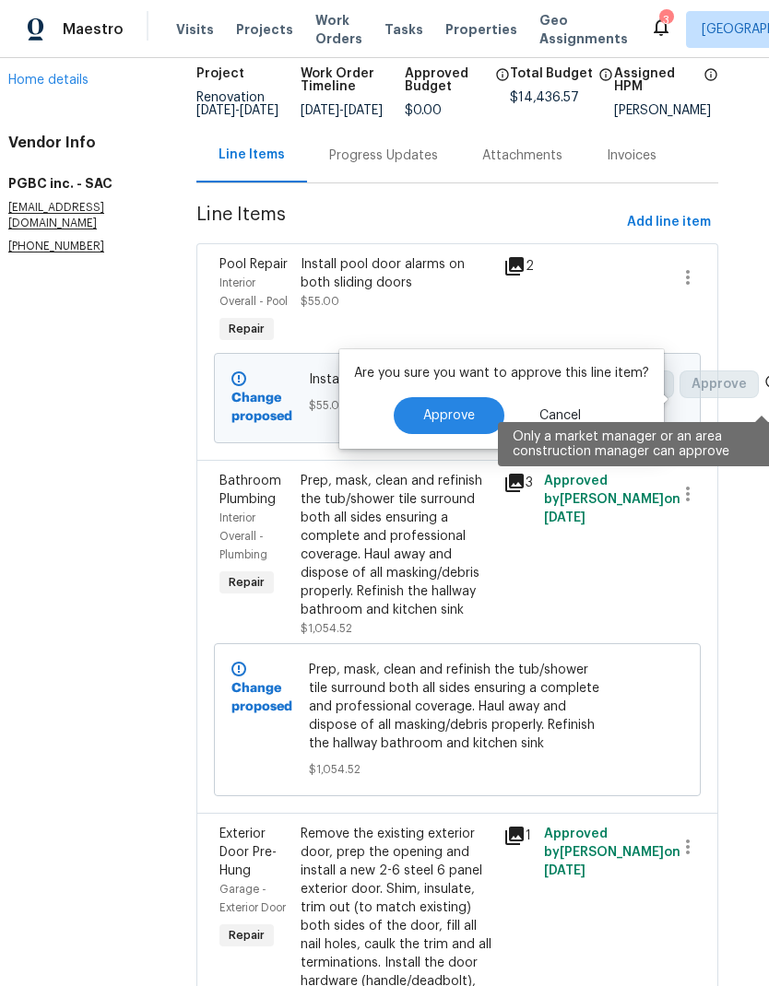
click at [452, 407] on button "Approve" at bounding box center [449, 415] width 111 height 37
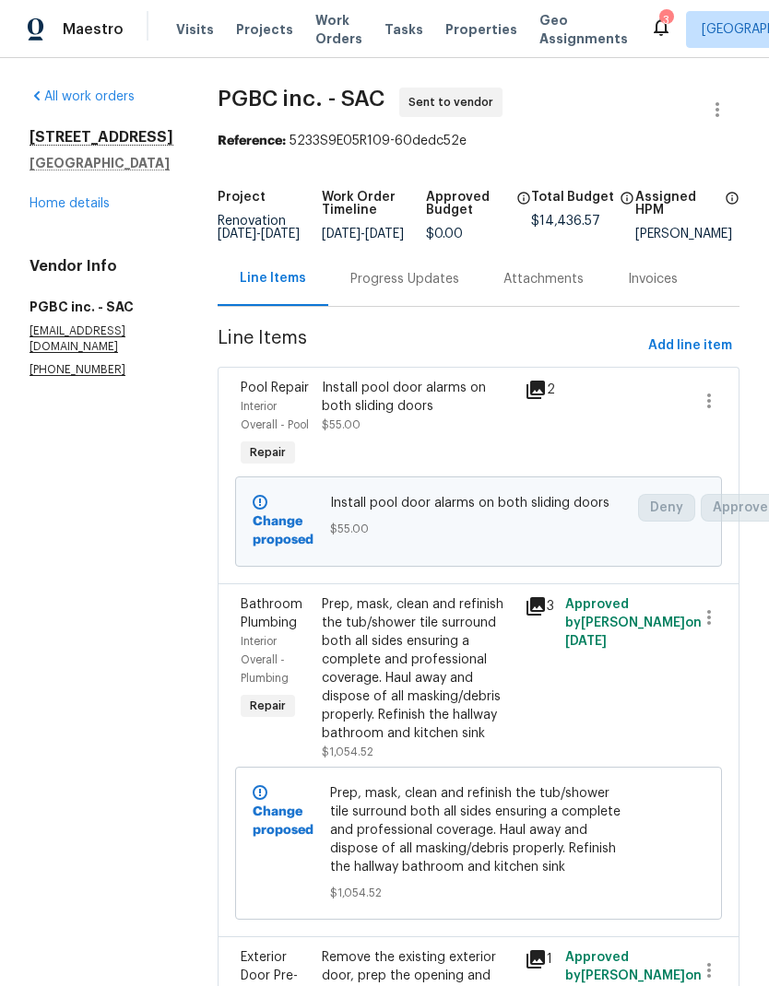
scroll to position [0, 0]
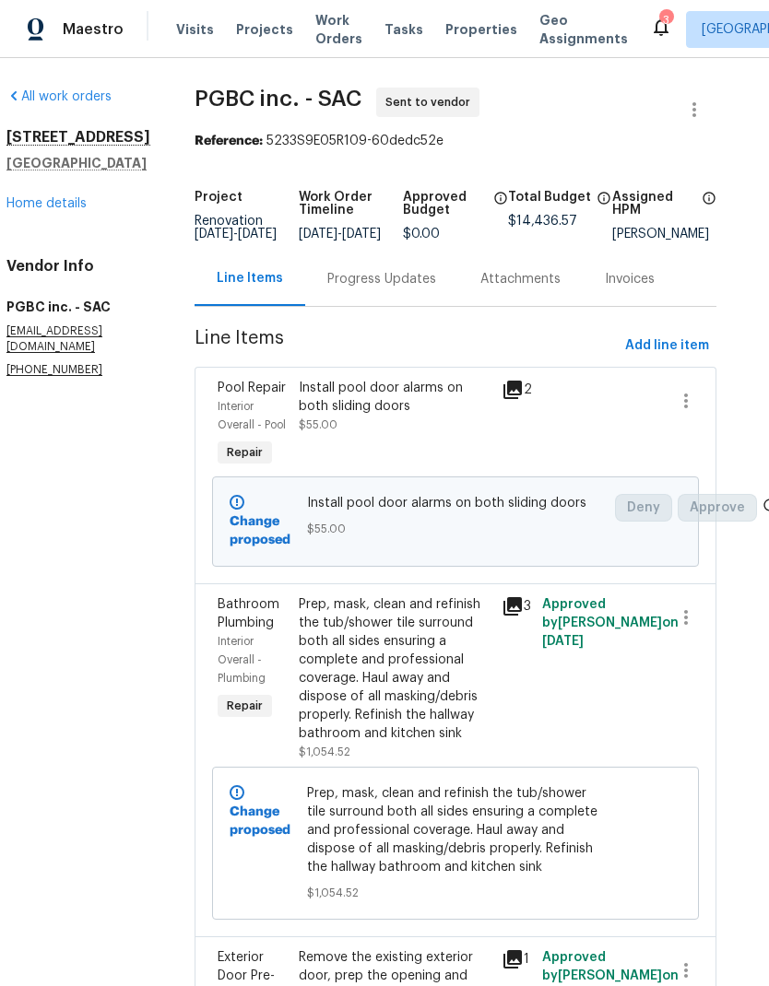
scroll to position [0, 21]
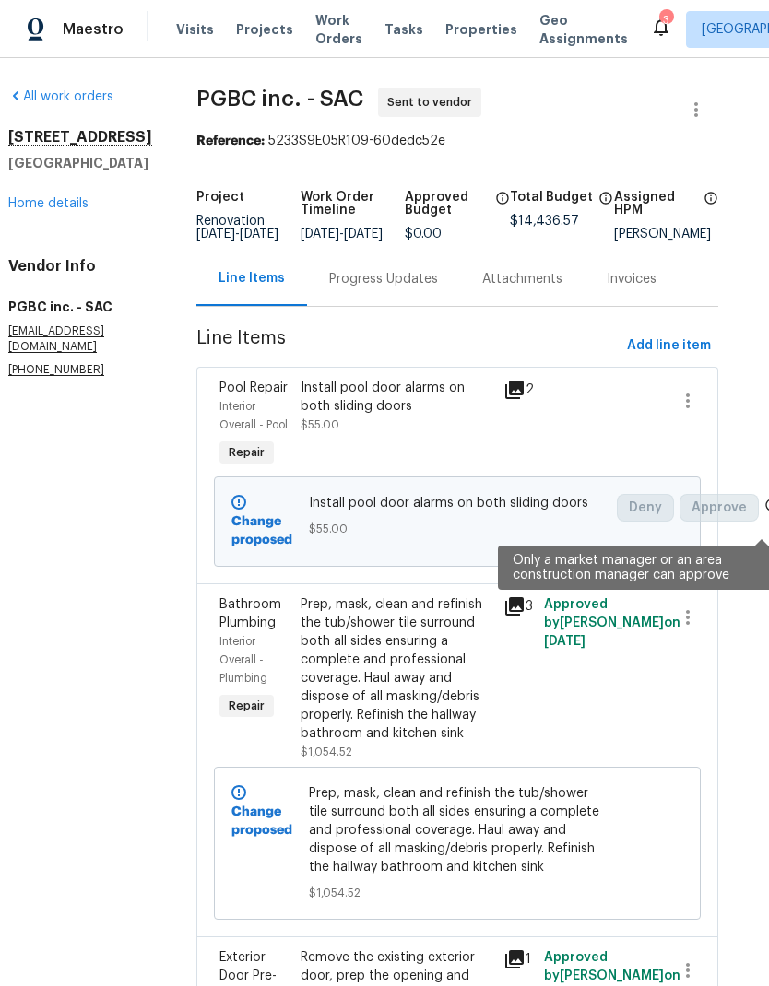
click at [764, 513] on icon at bounding box center [771, 505] width 15 height 15
click at [766, 511] on icon at bounding box center [772, 505] width 12 height 12
click at [764, 513] on icon at bounding box center [771, 505] width 15 height 15
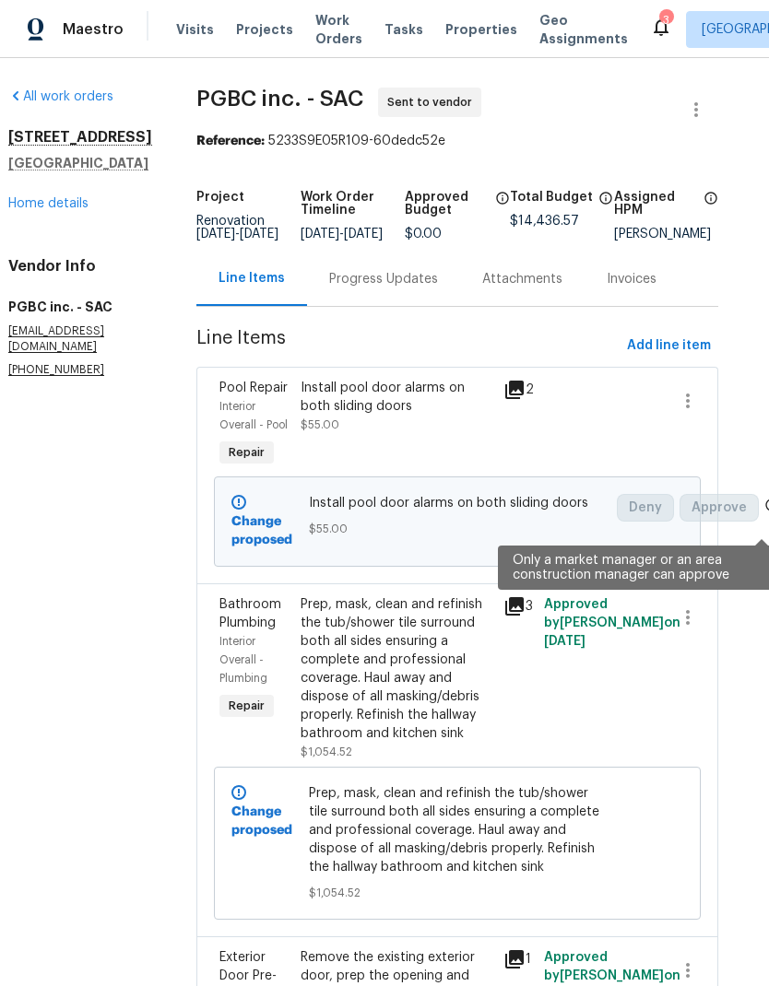
click at [764, 513] on icon at bounding box center [771, 505] width 15 height 15
click at [766, 511] on icon at bounding box center [772, 505] width 12 height 12
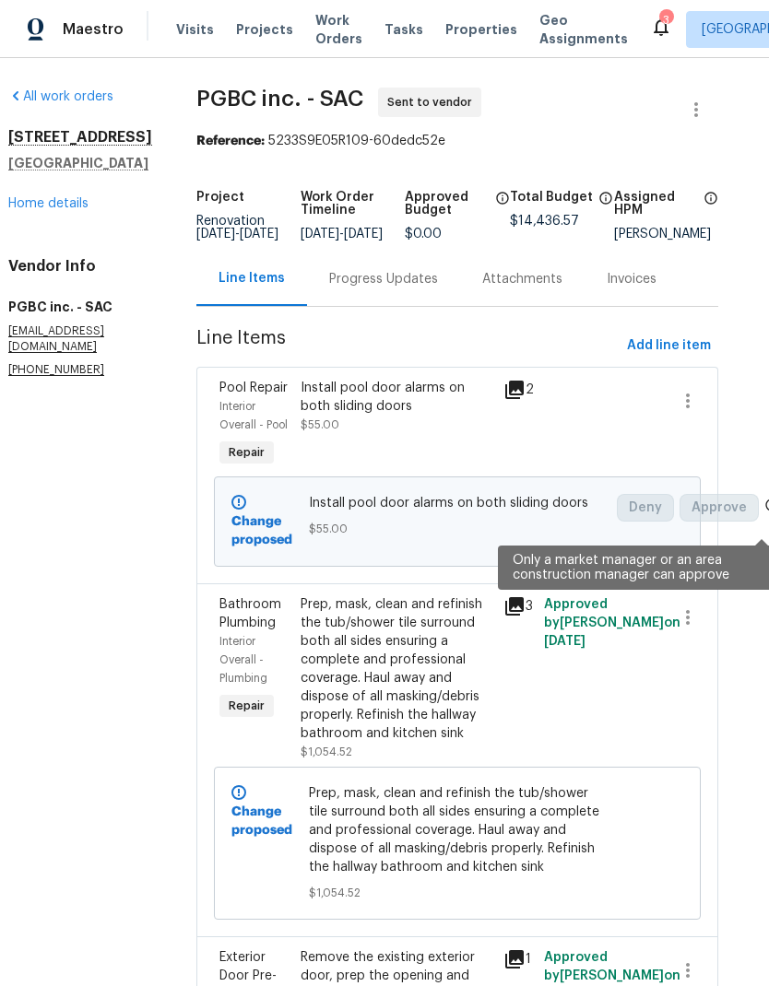
click at [764, 513] on icon at bounding box center [771, 505] width 15 height 15
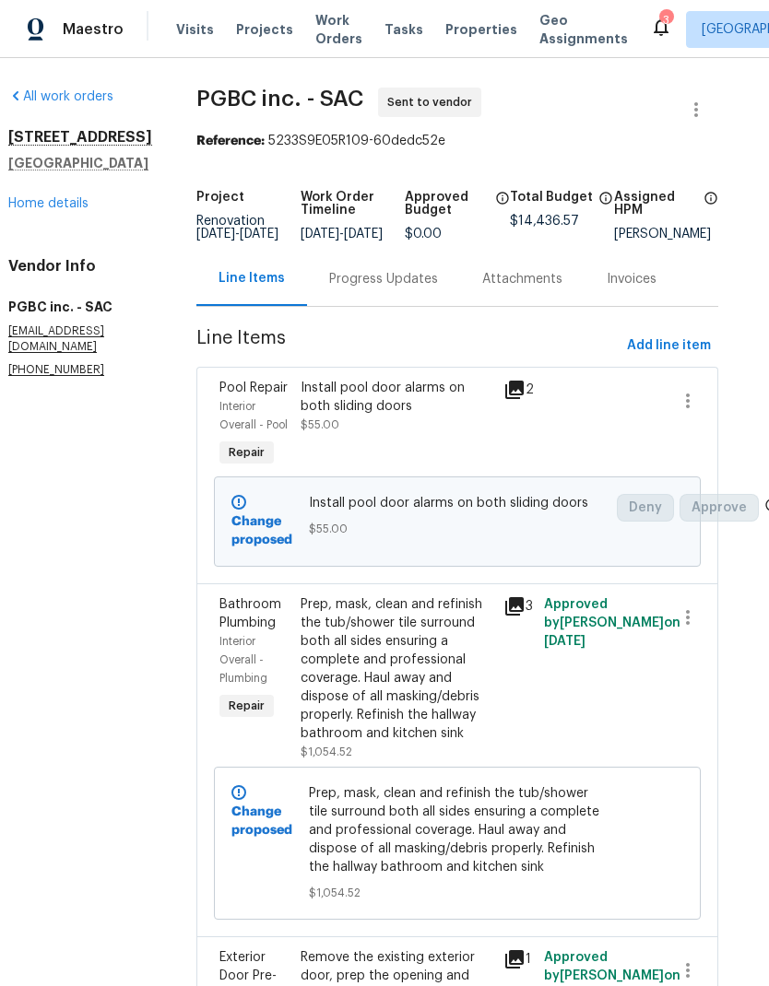
click at [41, 210] on link "Home details" at bounding box center [48, 203] width 80 height 13
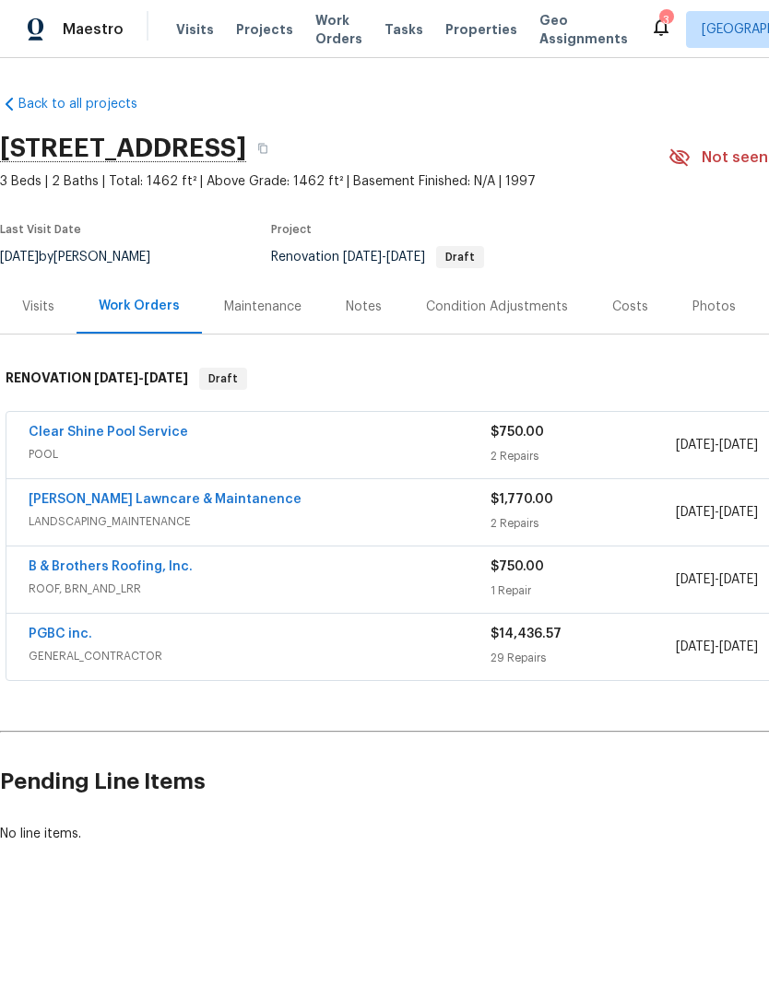
click at [55, 634] on link "PGBC inc." at bounding box center [61, 634] width 64 height 13
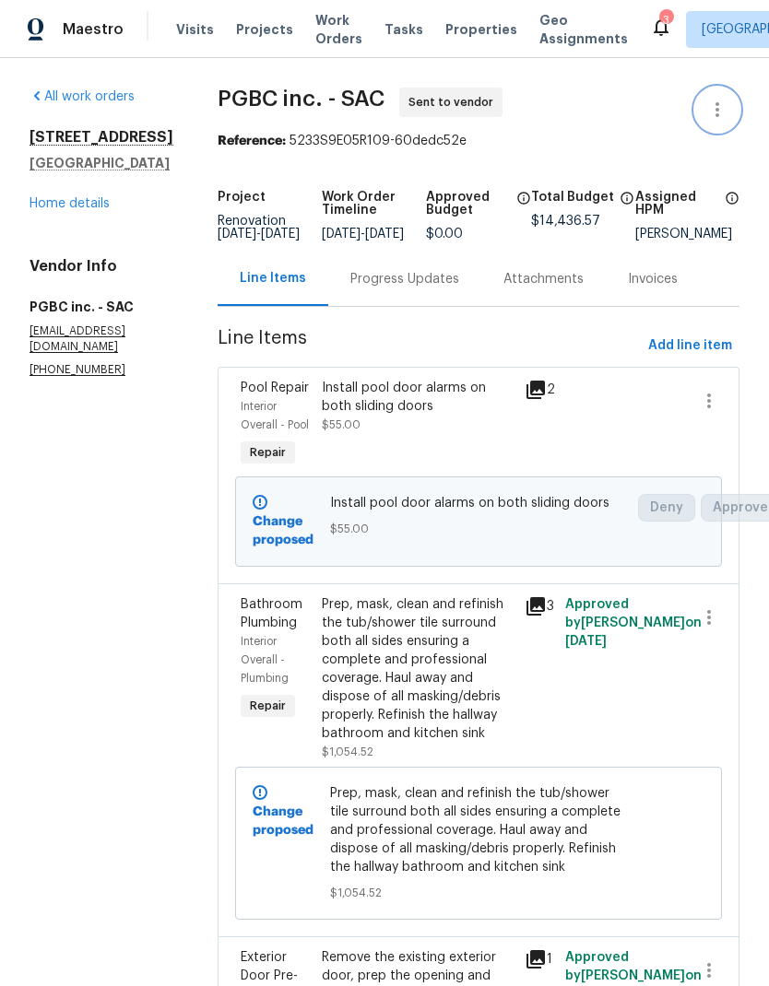
click at [722, 100] on icon "button" at bounding box center [717, 110] width 22 height 22
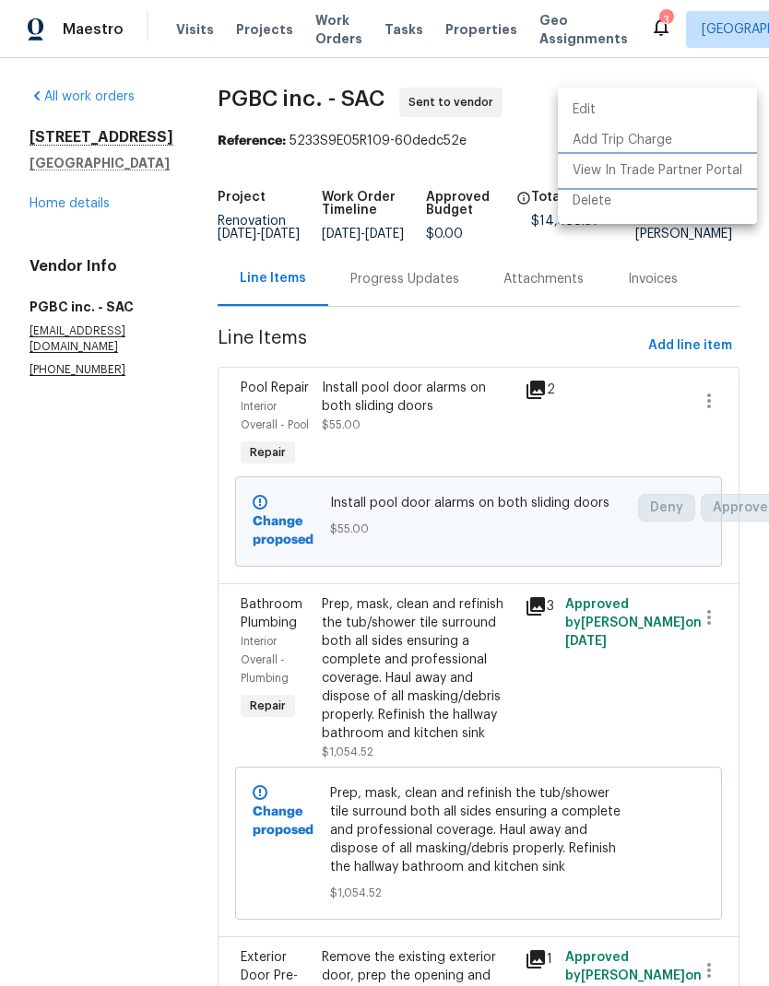
click at [721, 173] on li "View In Trade Partner Portal" at bounding box center [657, 171] width 199 height 30
click at [717, 269] on div at bounding box center [384, 493] width 769 height 986
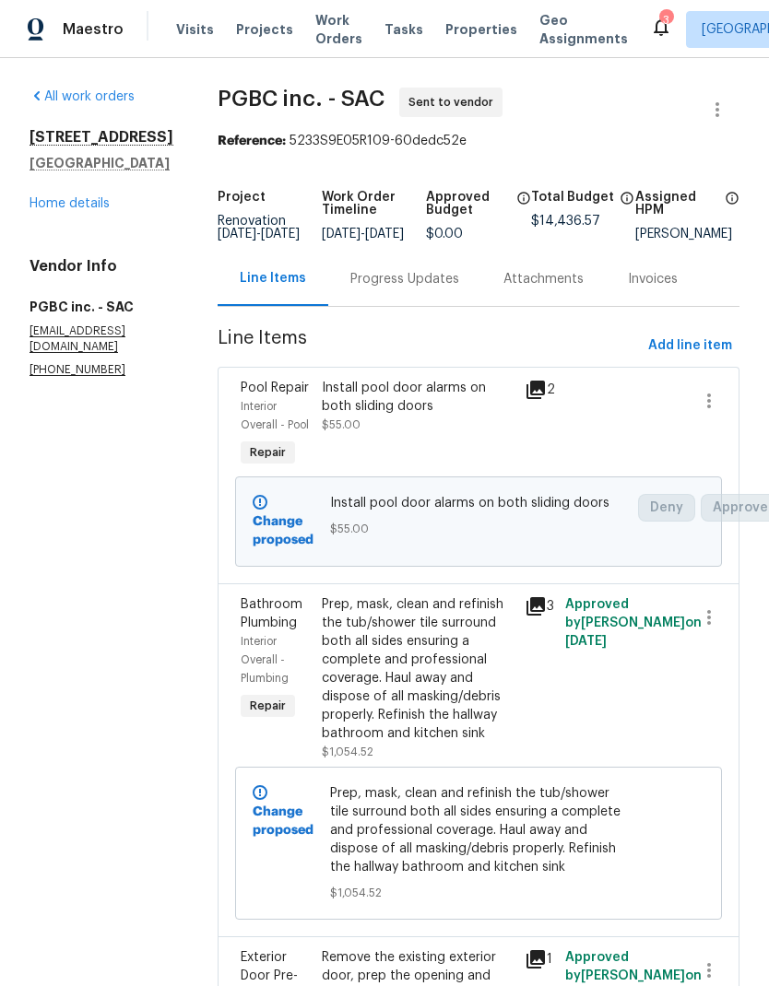
click at [60, 210] on link "Home details" at bounding box center [70, 203] width 80 height 13
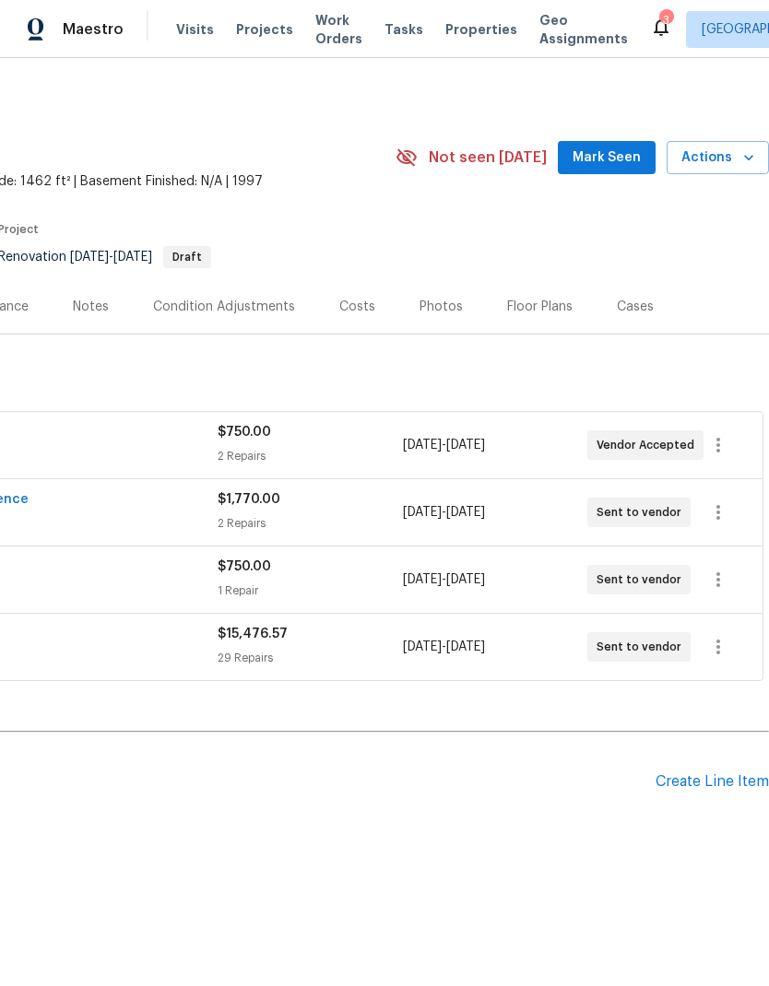
scroll to position [0, 273]
click at [716, 652] on icon "button" at bounding box center [718, 647] width 22 height 22
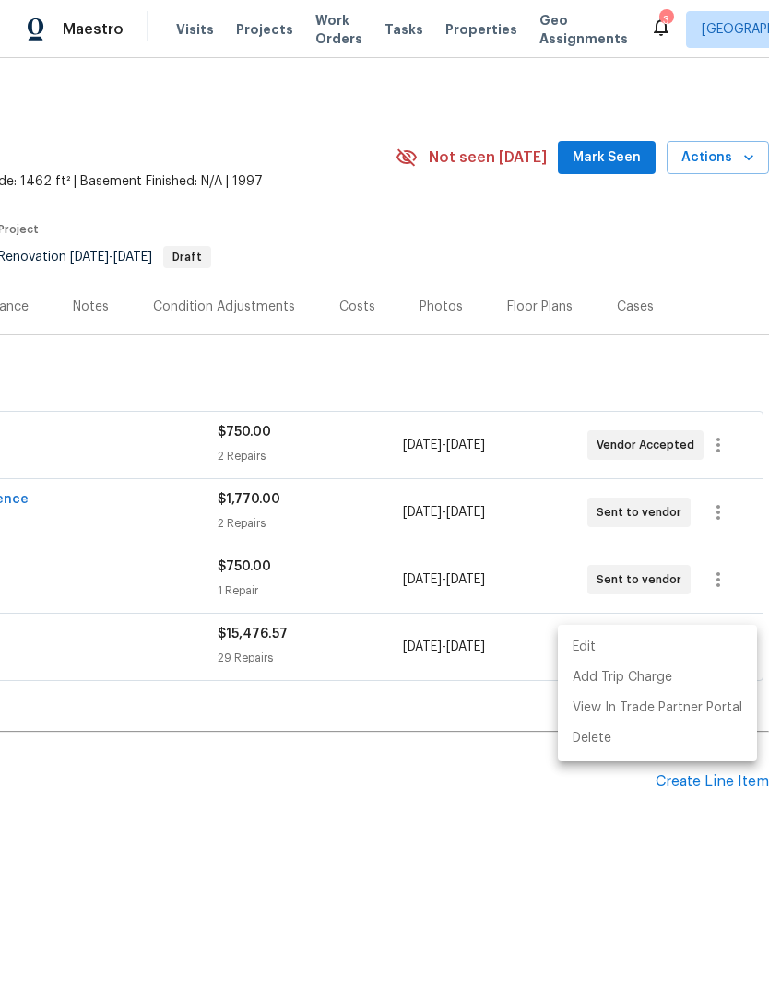
click at [721, 578] on div at bounding box center [384, 493] width 769 height 986
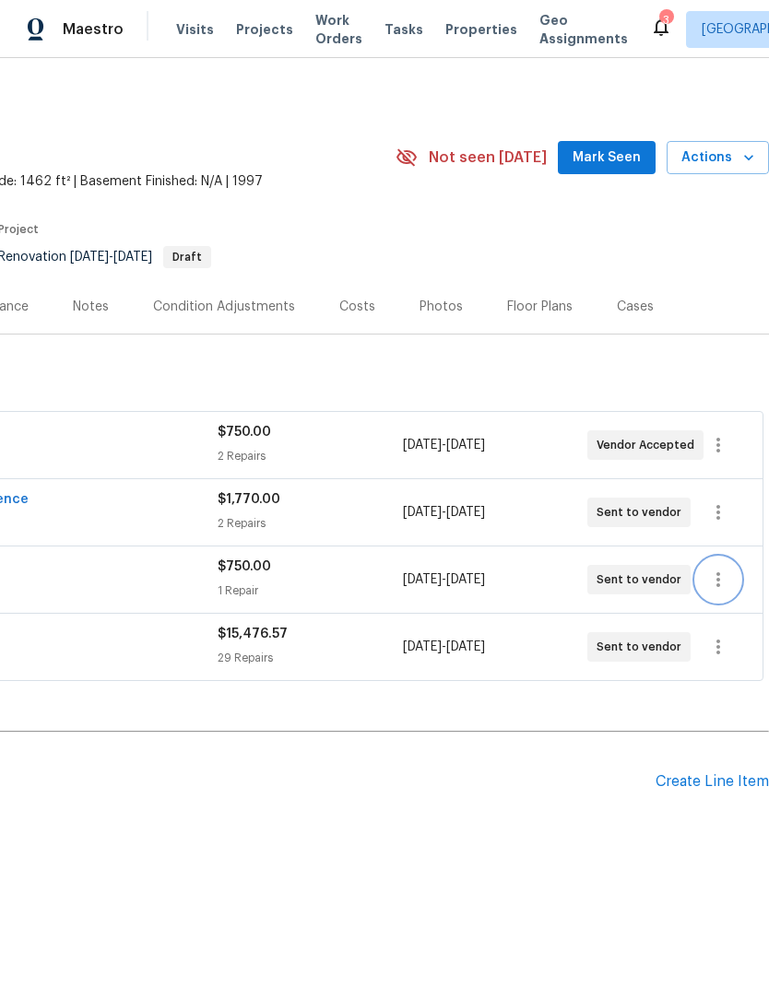
click at [719, 576] on icon "button" at bounding box center [718, 580] width 22 height 22
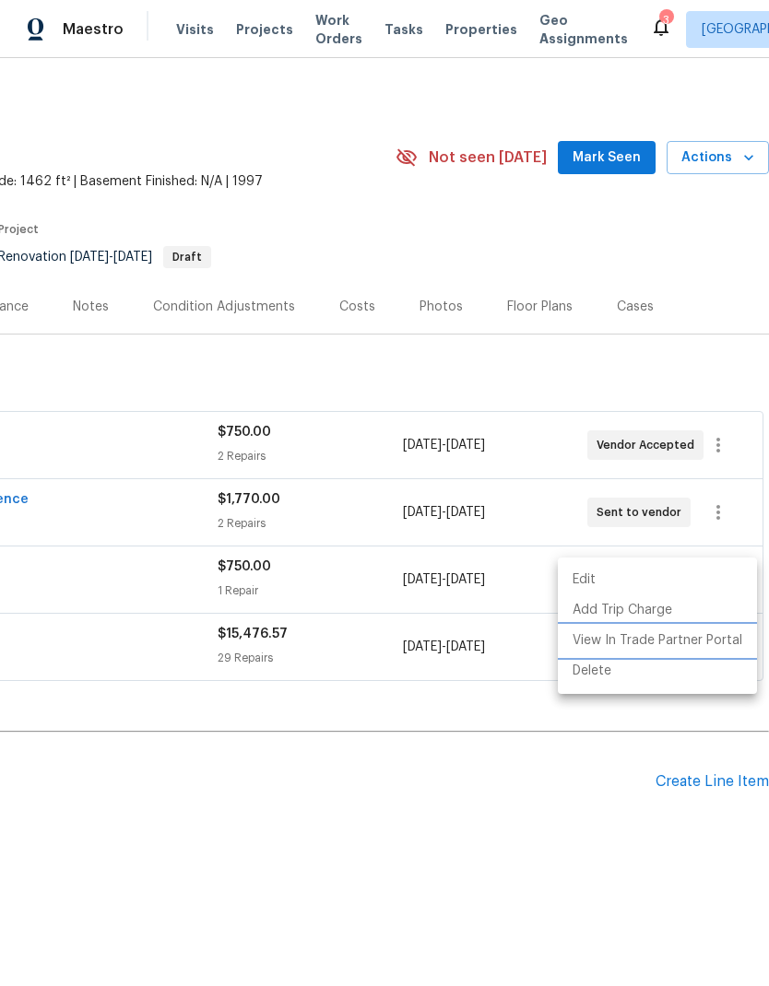
click at [717, 646] on li "View In Trade Partner Portal" at bounding box center [657, 641] width 199 height 30
click at [598, 799] on div at bounding box center [384, 493] width 769 height 986
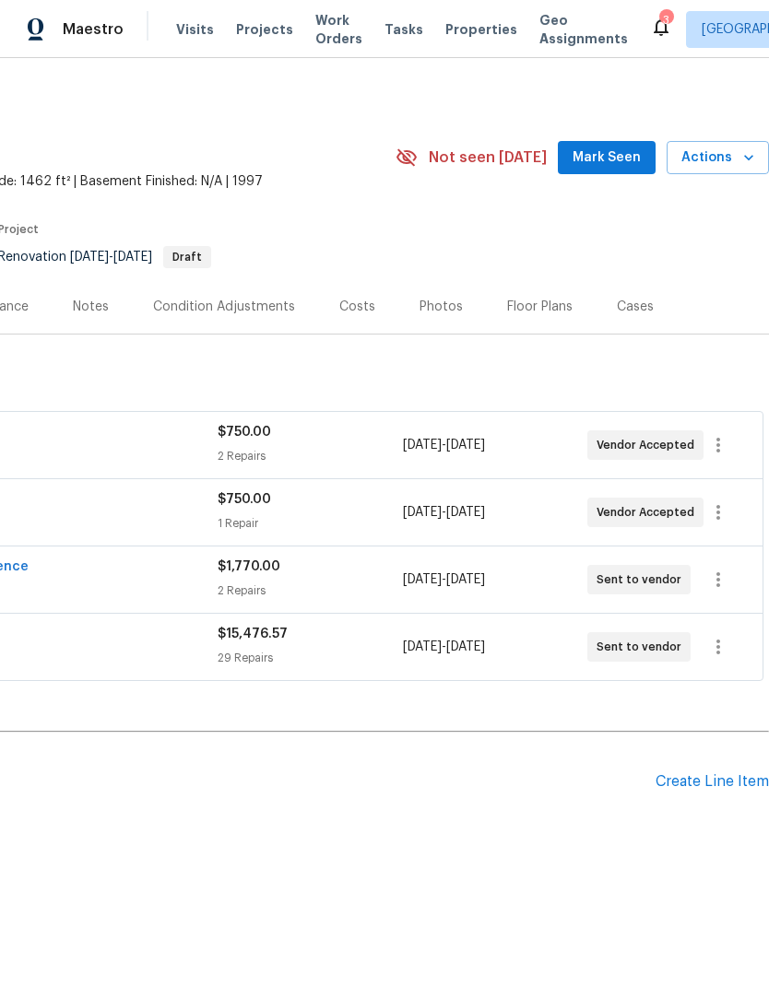
scroll to position [0, 273]
click at [710, 646] on icon "button" at bounding box center [718, 647] width 22 height 22
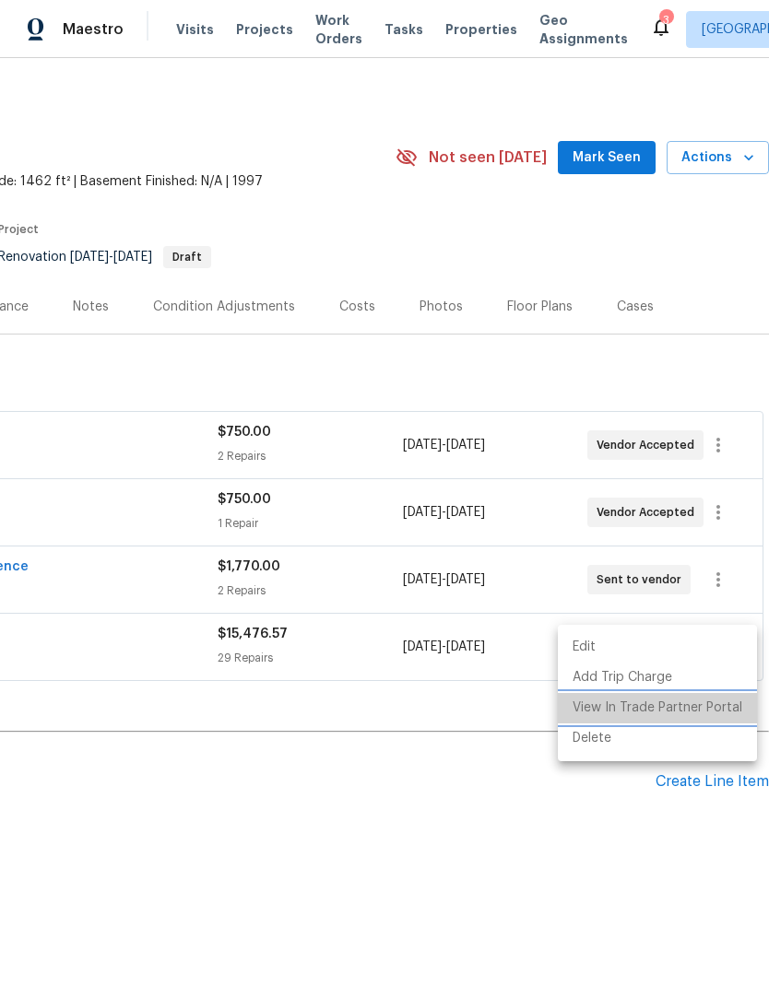
click at [720, 710] on li "View In Trade Partner Portal" at bounding box center [657, 708] width 199 height 30
click at [563, 927] on div at bounding box center [384, 493] width 769 height 986
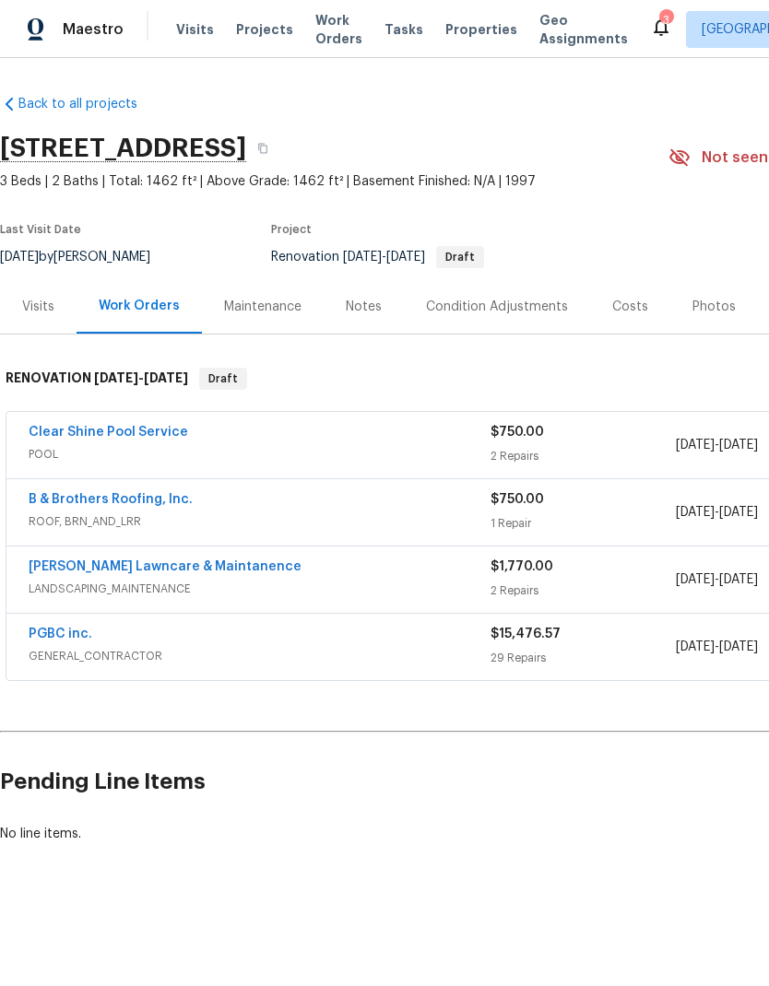
scroll to position [0, 0]
click at [102, 427] on link "Clear Shine Pool Service" at bounding box center [108, 432] width 159 height 13
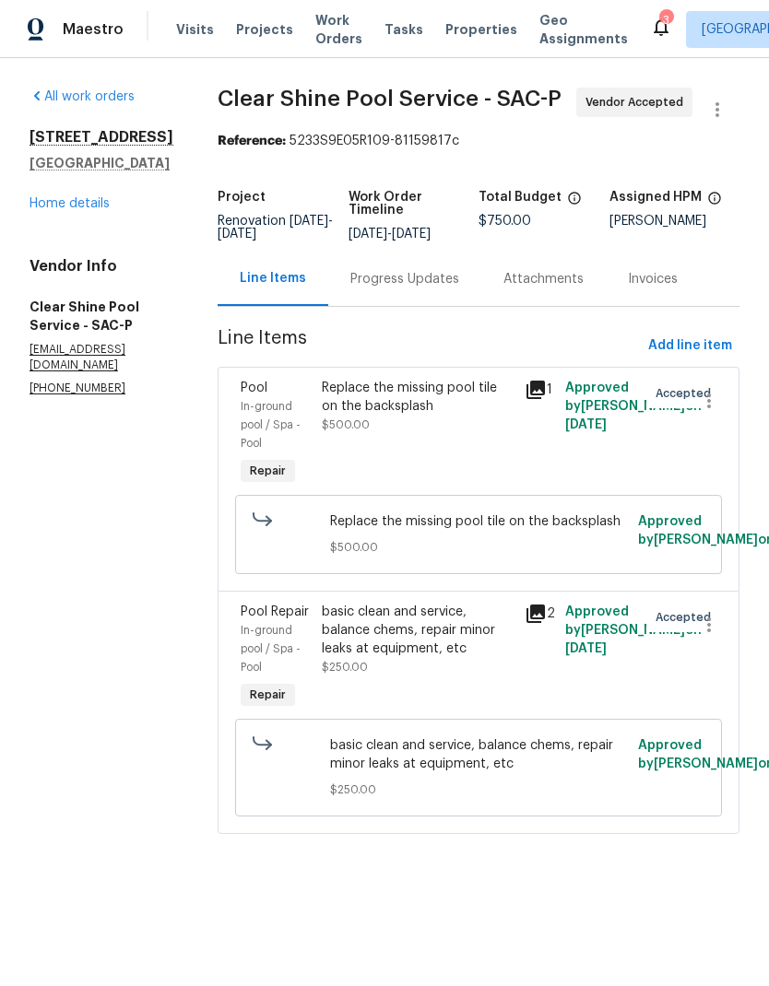
click at [54, 201] on link "Home details" at bounding box center [70, 203] width 80 height 13
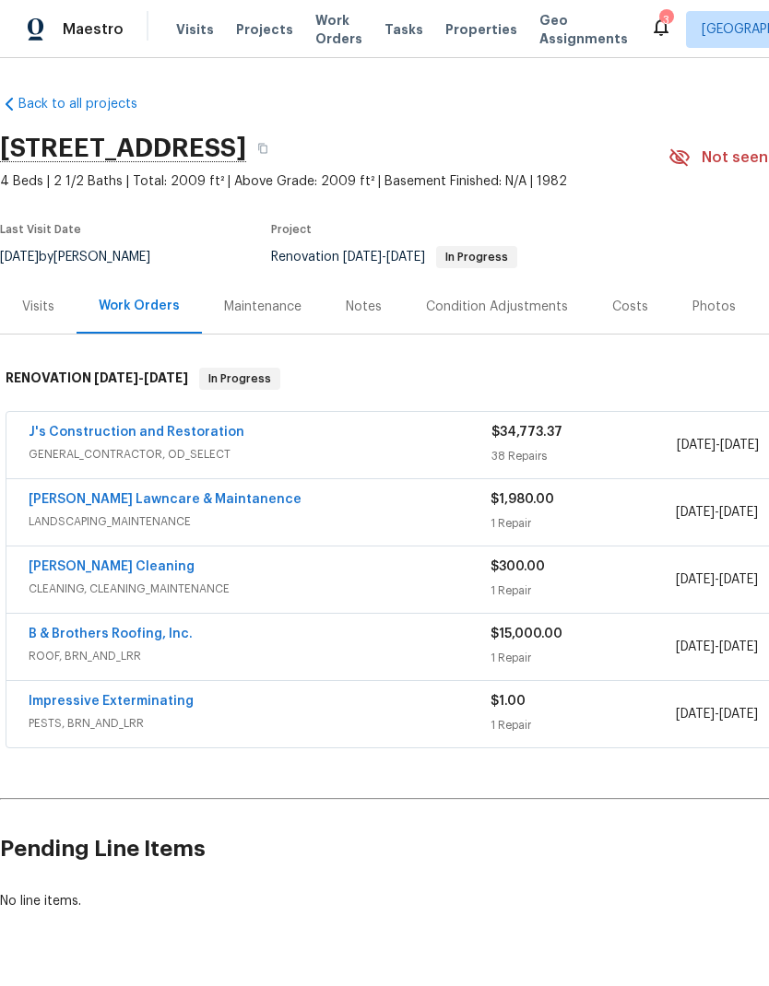
click at [267, 151] on icon "button" at bounding box center [262, 149] width 9 height 10
